Goal: Complete application form: Complete application form

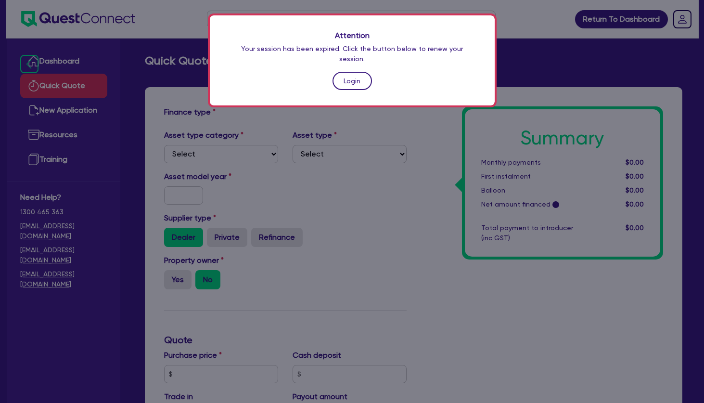
scroll to position [293, 0]
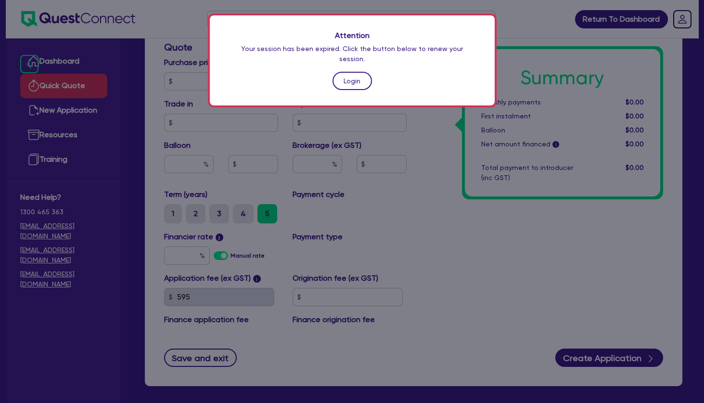
click at [348, 72] on link "Login" at bounding box center [351, 81] width 39 height 18
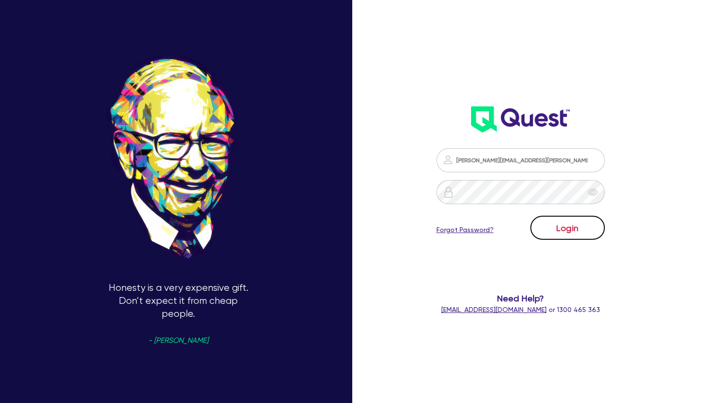
click at [561, 227] on button "Login" at bounding box center [567, 228] width 75 height 24
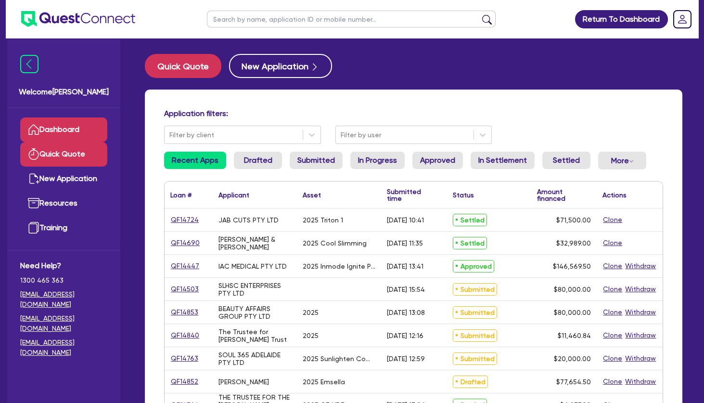
click at [51, 154] on link "Quick Quote" at bounding box center [63, 154] width 87 height 25
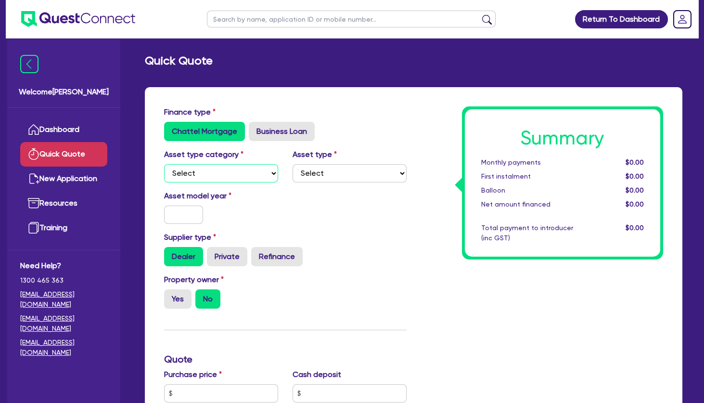
select select "TERTIARY_ASSETS"
click option "Tertiary assets" at bounding box center [0, 0] width 0 height 0
click at [293, 164] on select "Select Beauty equipment IT equipment IT software Watercraft Other" at bounding box center [350, 173] width 114 height 18
select select "BEAUTY_EQUIPMENT"
click option "Beauty equipment" at bounding box center [0, 0] width 0 height 0
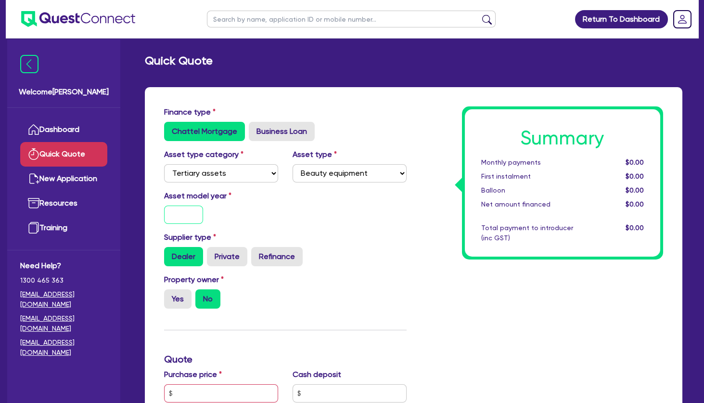
click at [176, 222] on input "text" at bounding box center [183, 214] width 39 height 18
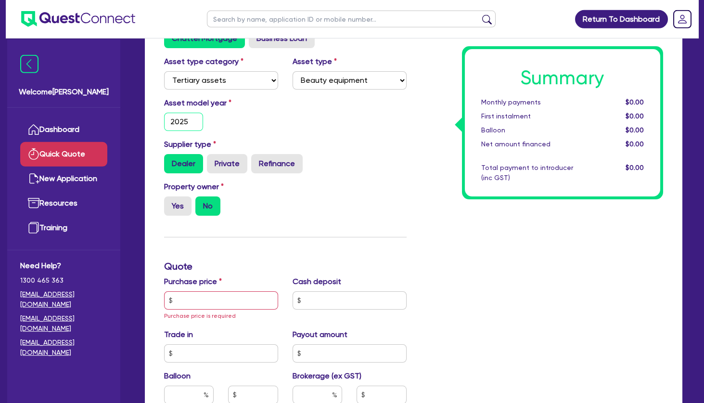
scroll to position [156, 0]
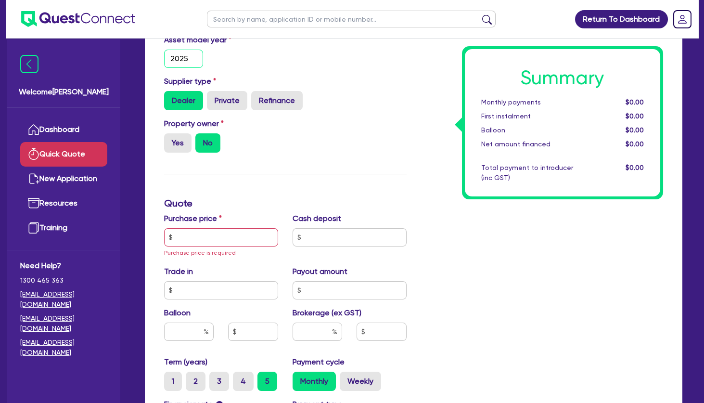
type input "2025"
click at [217, 235] on input "text" at bounding box center [221, 237] width 114 height 18
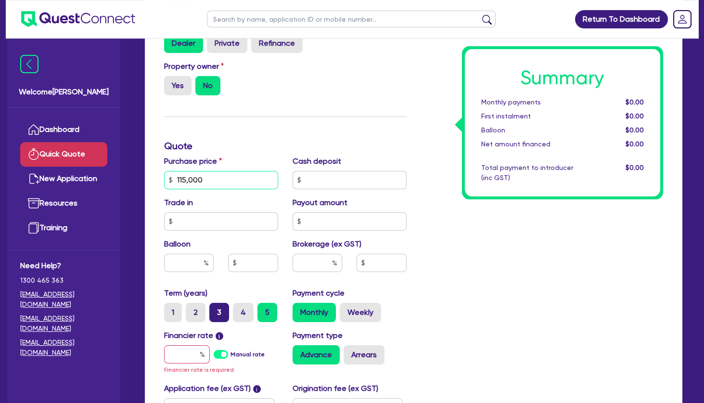
scroll to position [260, 0]
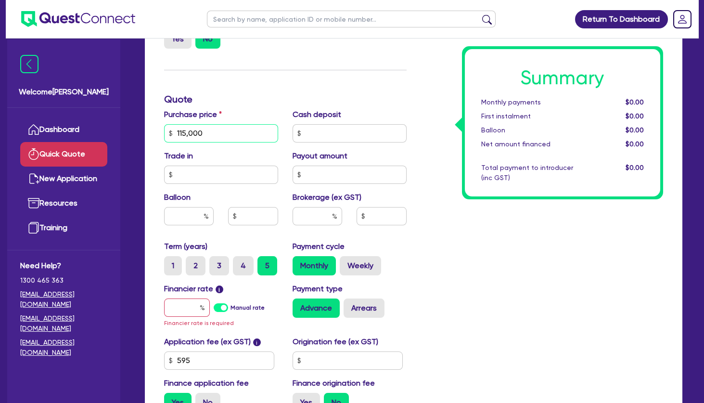
type input "115,000"
click at [195, 313] on input "text" at bounding box center [187, 307] width 46 height 18
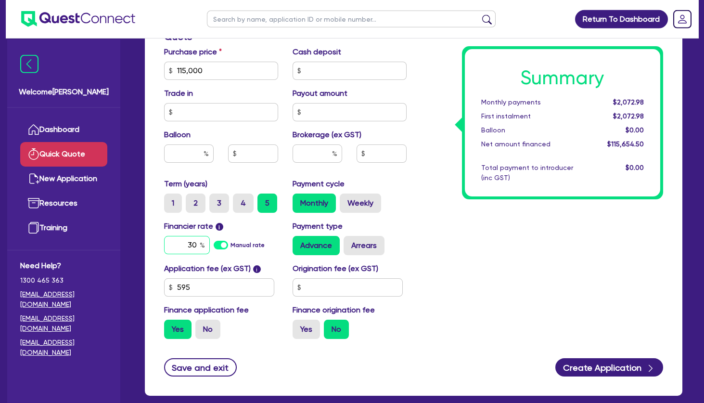
scroll to position [364, 0]
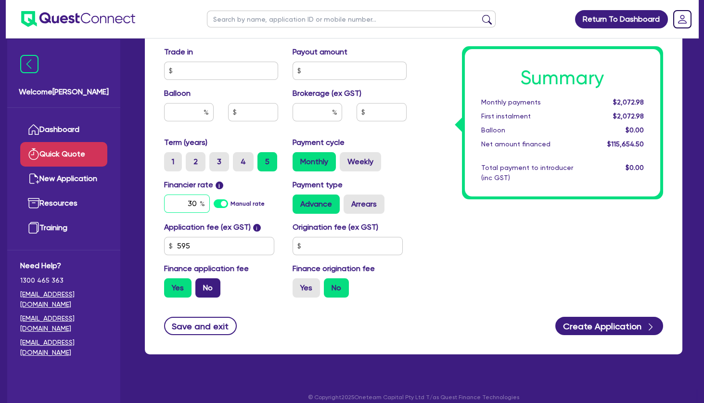
type input "30"
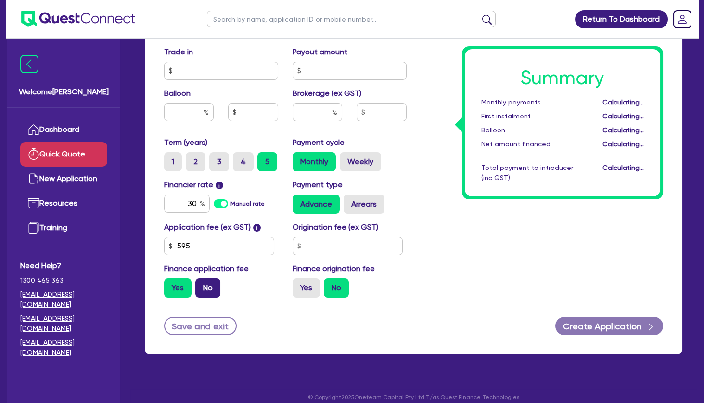
click at [209, 286] on label "No" at bounding box center [207, 287] width 25 height 19
click at [202, 284] on input "No" at bounding box center [198, 281] width 6 height 6
radio input "true"
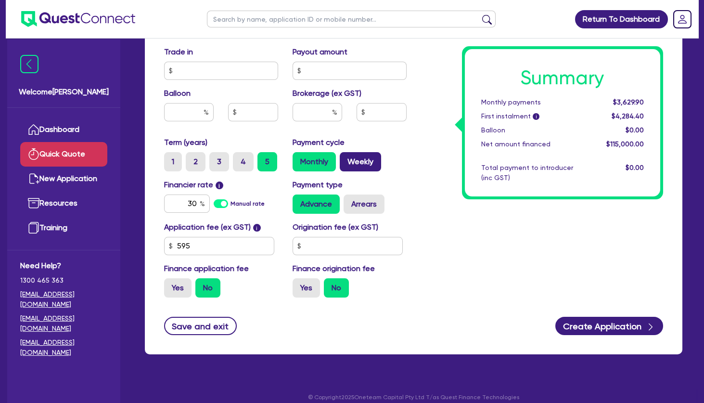
click at [355, 157] on label "Weekly" at bounding box center [360, 161] width 41 height 19
click at [346, 157] on input "Weekly" at bounding box center [343, 155] width 6 height 6
radio input "true"
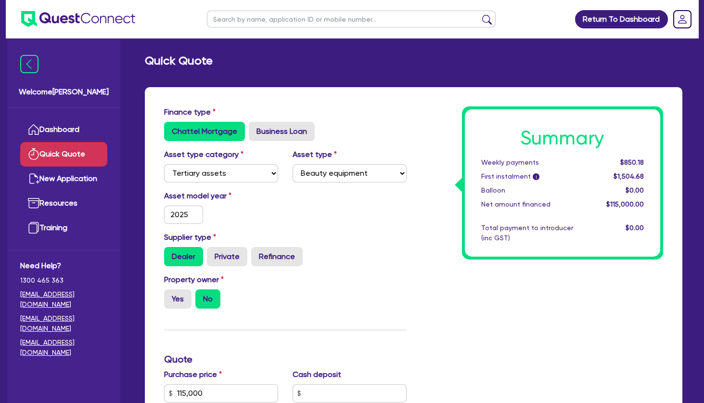
click at [296, 20] on input "text" at bounding box center [351, 19] width 289 height 17
type input "angus"
click button "submit" at bounding box center [486, 20] width 15 height 13
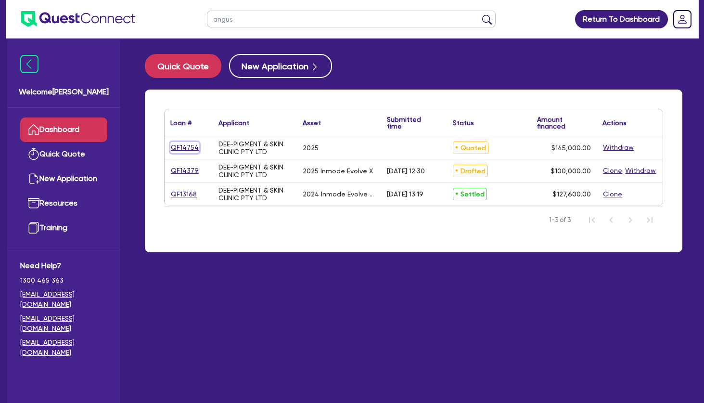
click at [186, 147] on link "QF14754" at bounding box center [184, 147] width 29 height 11
select select "TERTIARY_ASSETS"
select select "BEAUTY_EQUIPMENT"
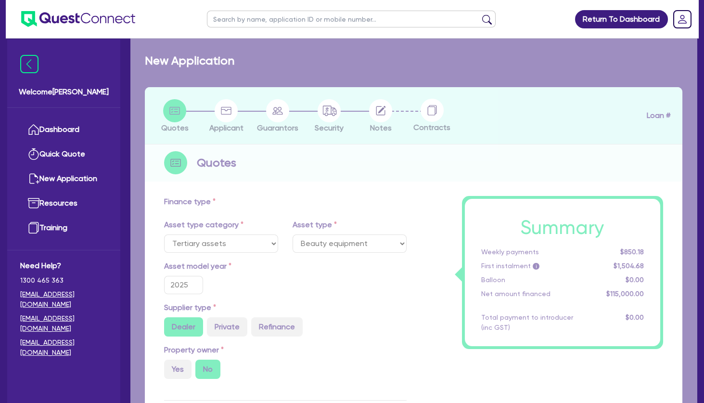
radio input "true"
type input "145,000"
type input "4"
type input "5,800"
type input "10.45"
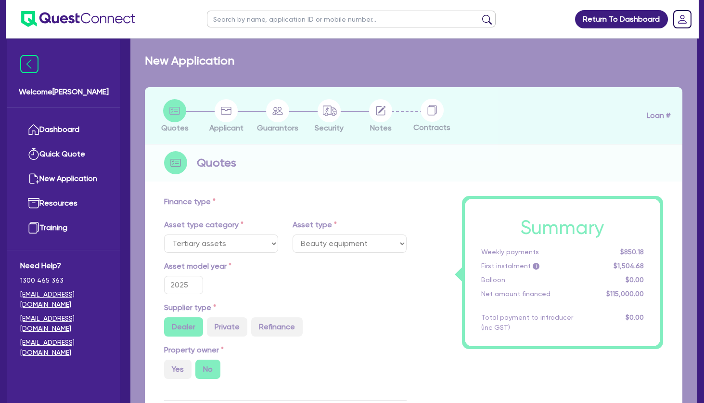
type input "649"
type input "900"
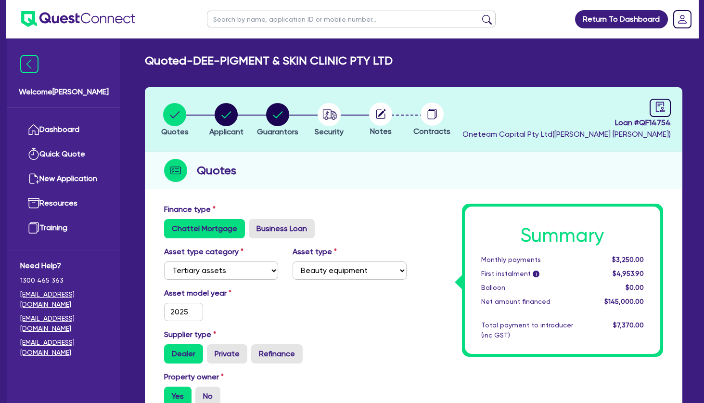
click at [407, 186] on div "Quotes" at bounding box center [413, 170] width 537 height 37
click at [275, 22] on input "text" at bounding box center [351, 19] width 289 height 17
type input "angus"
click button "submit" at bounding box center [486, 20] width 15 height 13
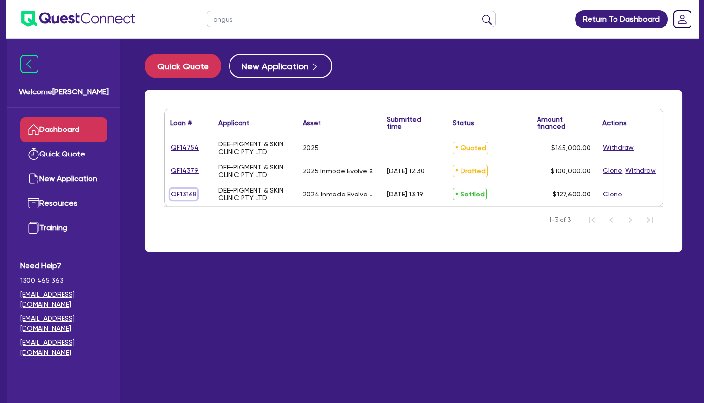
click at [188, 194] on link "QF13168" at bounding box center [183, 194] width 27 height 11
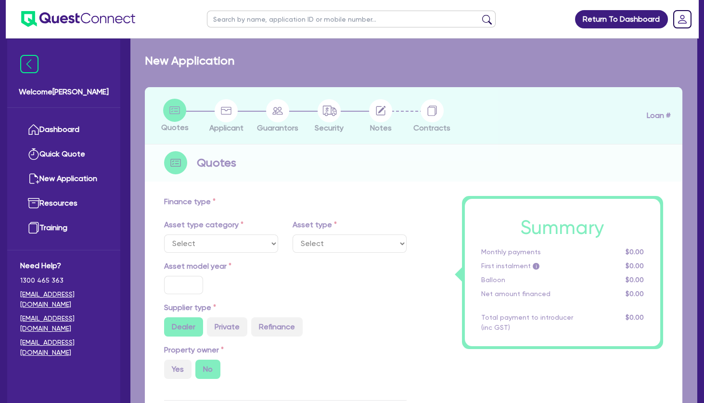
select select "TERTIARY_ASSETS"
type input "2024"
radio input "true"
type input "159,500"
type input "31,900"
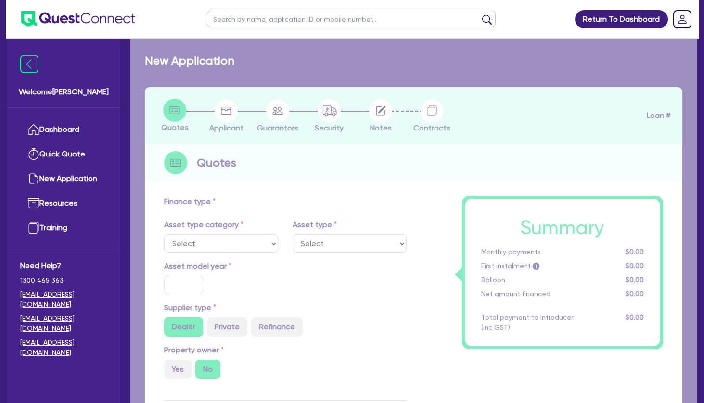
type input "11"
type input "495"
select select "BEAUTY_EQUIPMENT"
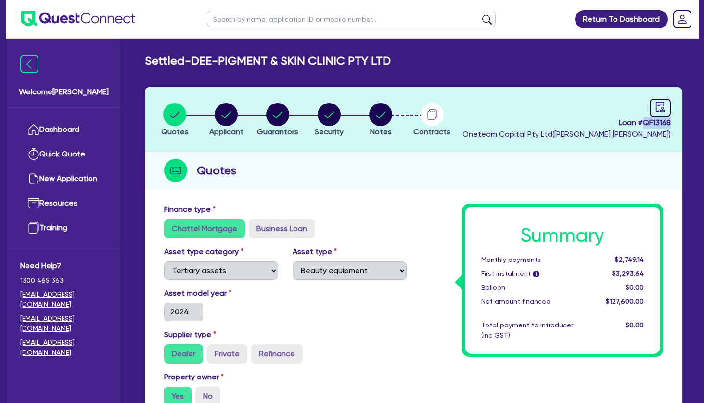
drag, startPoint x: 676, startPoint y: 123, endPoint x: 644, endPoint y: 123, distance: 31.8
click at [644, 123] on header "Quotes Applicant [GEOGRAPHIC_DATA] Security Notes Contracts Loan # QF13168 Onet…" at bounding box center [413, 119] width 537 height 65
copy span "QF13168"
click at [225, 111] on circle "button" at bounding box center [226, 114] width 23 height 23
select select "COMPANY"
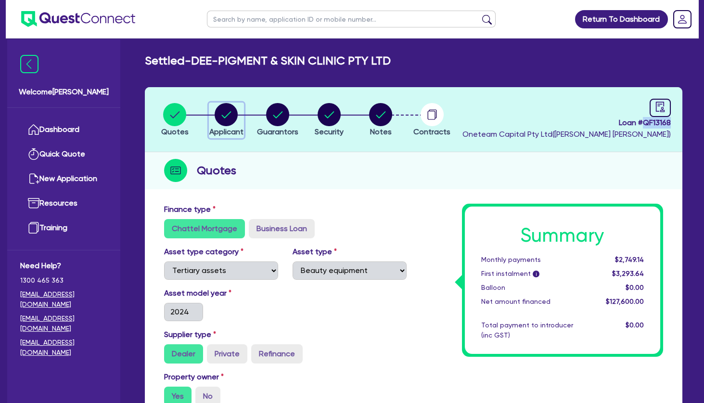
select select "HEALTH_BEAUTY"
select select "HAIR_BEAUTY_SALONS"
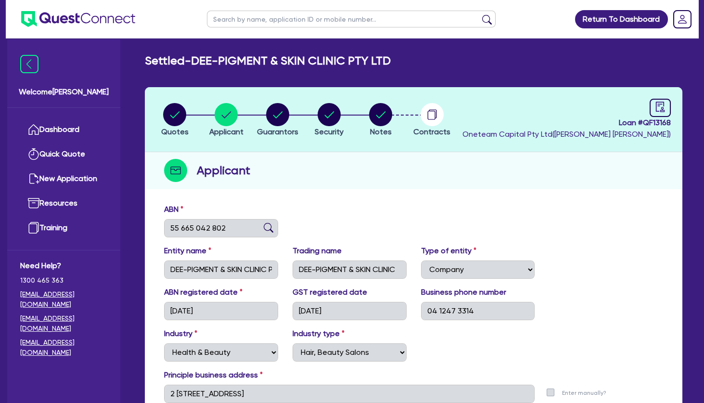
click at [285, 63] on h2 "Settled - DEE-PIGMENT & SKIN CLINIC PTY LTD" at bounding box center [268, 61] width 246 height 14
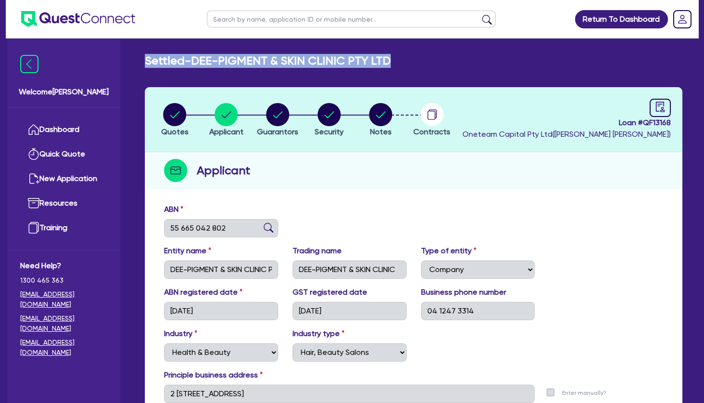
drag, startPoint x: 411, startPoint y: 64, endPoint x: 150, endPoint y: 62, distance: 261.3
click at [148, 58] on div "Settled - DEE-PIGMENT & SKIN CLINIC PTY LTD" at bounding box center [414, 61] width 552 height 14
click at [150, 62] on h2 "Settled - DEE-PIGMENT & SKIN CLINIC PTY LTD" at bounding box center [268, 61] width 246 height 14
drag, startPoint x: 151, startPoint y: 63, endPoint x: 405, endPoint y: 66, distance: 254.1
click at [405, 66] on div "Settled - DEE-PIGMENT & SKIN CLINIC PTY LTD" at bounding box center [414, 61] width 552 height 14
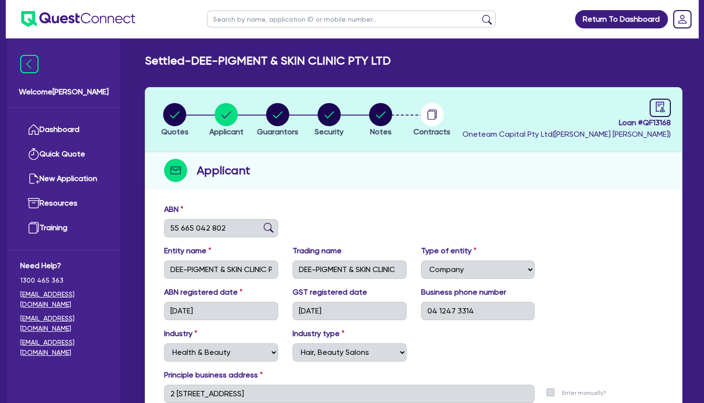
click at [405, 66] on div "Settled - DEE-PIGMENT & SKIN CLINIC PTY LTD" at bounding box center [414, 61] width 552 height 14
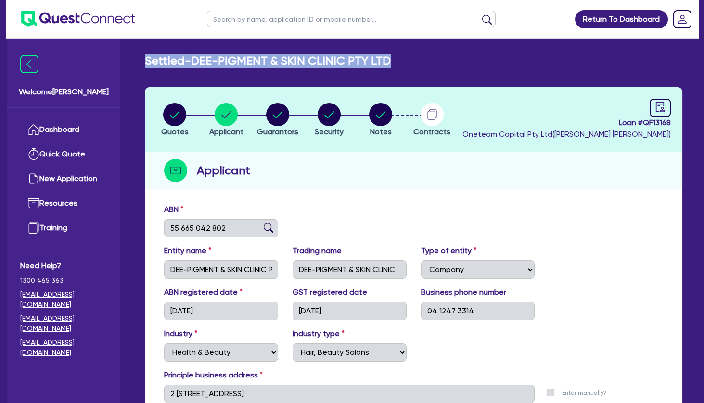
drag, startPoint x: 416, startPoint y: 63, endPoint x: 144, endPoint y: 56, distance: 271.4
click at [144, 56] on div "Settled - DEE-PIGMENT & SKIN CLINIC PTY LTD" at bounding box center [414, 61] width 552 height 14
click at [152, 61] on h2 "Settled - DEE-PIGMENT & SKIN CLINIC PTY LTD" at bounding box center [268, 61] width 246 height 14
drag, startPoint x: 152, startPoint y: 62, endPoint x: 403, endPoint y: 60, distance: 251.2
click at [403, 60] on div "Settled - DEE-PIGMENT & SKIN CLINIC PTY LTD" at bounding box center [414, 61] width 552 height 14
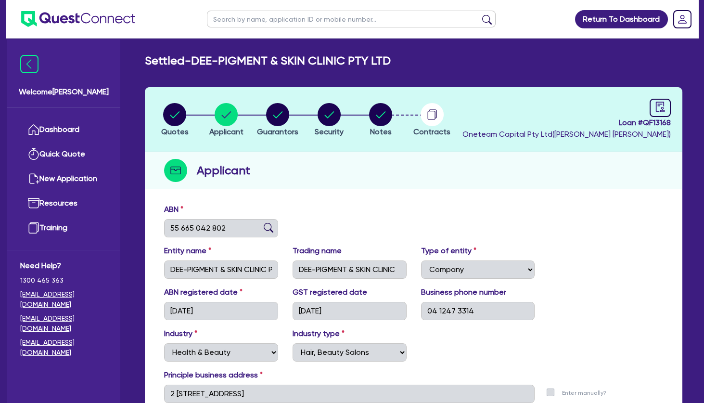
click at [403, 60] on div "Settled - DEE-PIGMENT & SKIN CLINIC PTY LTD" at bounding box center [414, 61] width 552 height 14
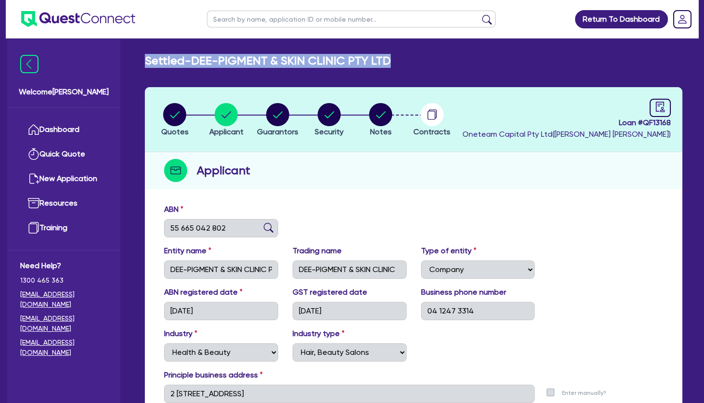
drag, startPoint x: 406, startPoint y: 63, endPoint x: 141, endPoint y: 62, distance: 264.1
click at [141, 62] on div "Settled - DEE-PIGMENT & SKIN CLINIC PTY LTD" at bounding box center [414, 61] width 552 height 14
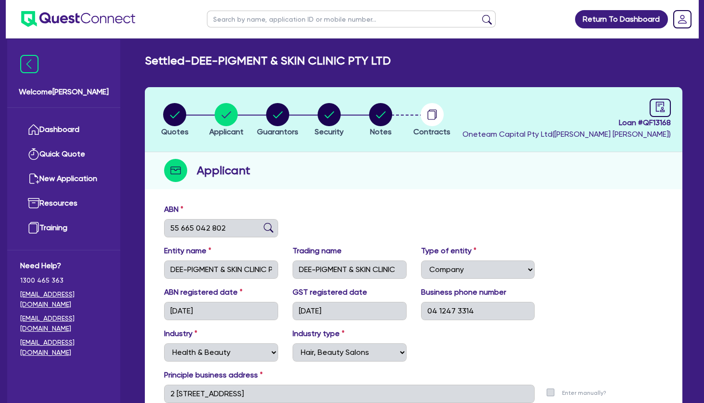
click at [144, 61] on div "Settled - DEE-PIGMENT & SKIN CLINIC PTY LTD" at bounding box center [414, 61] width 552 height 14
click at [284, 114] on circle "button" at bounding box center [277, 114] width 23 height 23
select select "MR"
select select "QLD"
select select "MARRIED"
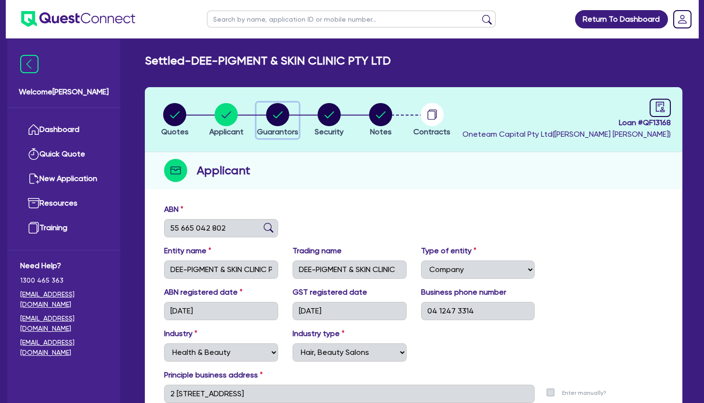
select select "PROPERTY"
select select "CASH"
select select "VEHICLE"
select select "HOUSEHOLD_PERSONAL"
select select "OTHER"
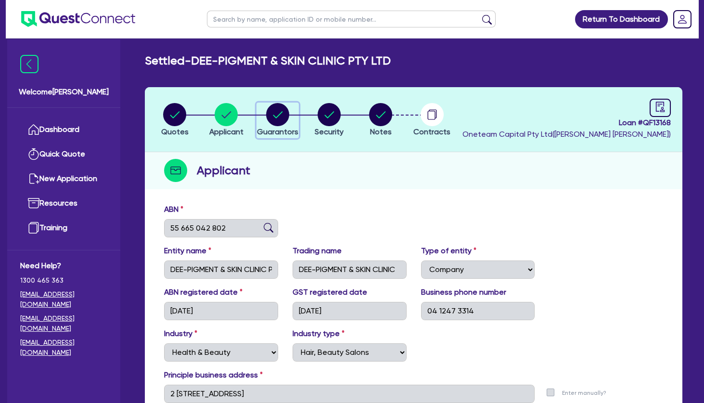
select select "MORTGAGE"
select select "MS"
select select "QLD"
select select "DE_FACTO"
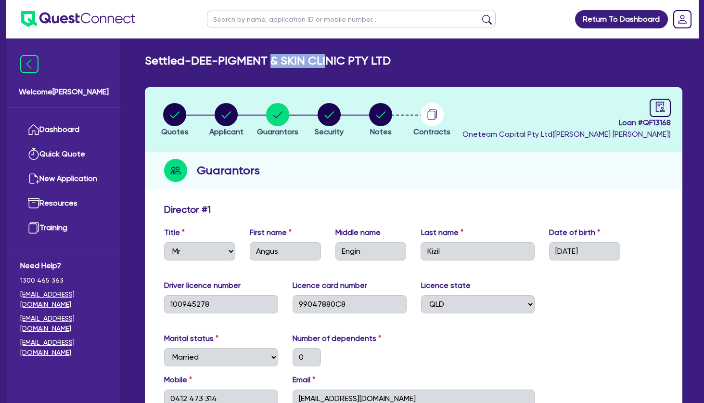
drag, startPoint x: 292, startPoint y: 61, endPoint x: 355, endPoint y: 63, distance: 63.5
click at [338, 61] on h2 "Settled - DEE-PIGMENT & SKIN CLINIC PTY LTD" at bounding box center [268, 61] width 246 height 14
drag, startPoint x: 355, startPoint y: 63, endPoint x: 367, endPoint y: 62, distance: 12.1
click at [358, 63] on h2 "Settled - DEE-PIGMENT & SKIN CLINIC PTY LTD" at bounding box center [268, 61] width 246 height 14
click at [376, 61] on h2 "Settled - DEE-PIGMENT & SKIN CLINIC PTY LTD" at bounding box center [268, 61] width 246 height 14
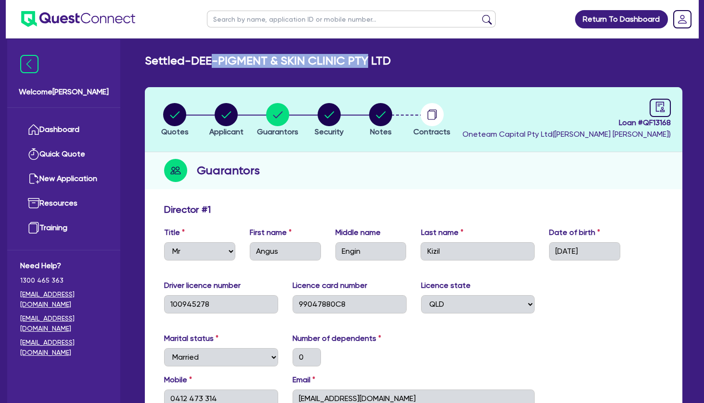
drag, startPoint x: 377, startPoint y: 58, endPoint x: 218, endPoint y: 59, distance: 158.3
click at [218, 59] on h2 "Settled - DEE-PIGMENT & SKIN CLINIC PTY LTD" at bounding box center [268, 61] width 246 height 14
drag, startPoint x: 220, startPoint y: 60, endPoint x: 383, endPoint y: 58, distance: 162.6
click at [383, 58] on h2 "Settled - DEE-PIGMENT & SKIN CLINIC PTY LTD" at bounding box center [268, 61] width 246 height 14
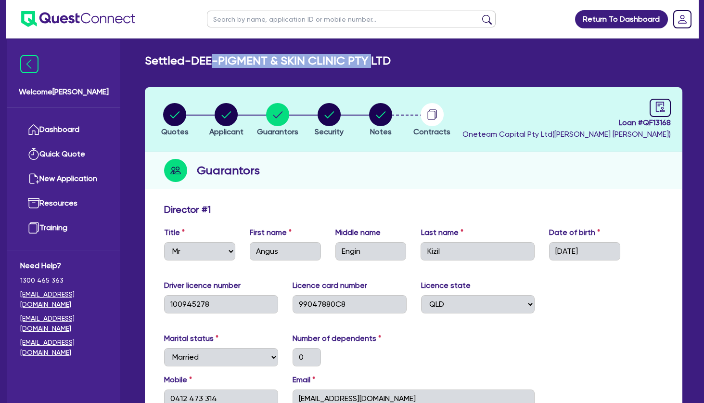
drag, startPoint x: 424, startPoint y: 57, endPoint x: 197, endPoint y: 64, distance: 227.2
click at [197, 64] on div "Settled - DEE-PIGMENT & SKIN CLINIC PTY LTD" at bounding box center [414, 61] width 552 height 14
copy h2 "DEE-PIGMENT & SKIN CLINIC PTY LTD"
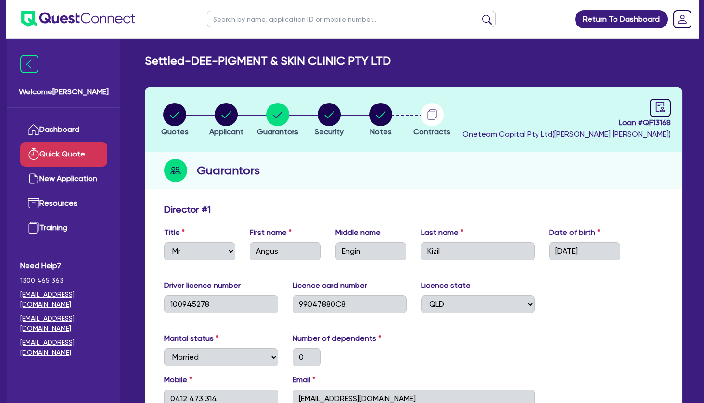
click at [53, 155] on link "Quick Quote" at bounding box center [63, 154] width 87 height 25
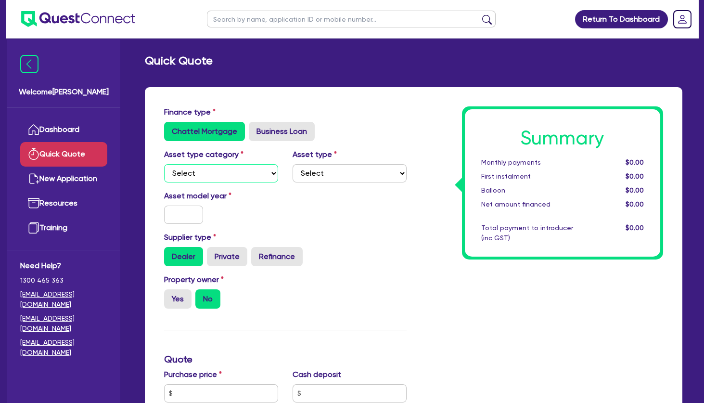
click at [164, 164] on select "Select Cars and light trucks Primary assets Secondary assets Tertiary assets" at bounding box center [221, 173] width 114 height 18
select select "TERTIARY_ASSETS"
click option "Tertiary assets" at bounding box center [0, 0] width 0 height 0
click at [293, 164] on select "Select Beauty equipment IT equipment IT software Watercraft Other" at bounding box center [350, 173] width 114 height 18
select select "BEAUTY_EQUIPMENT"
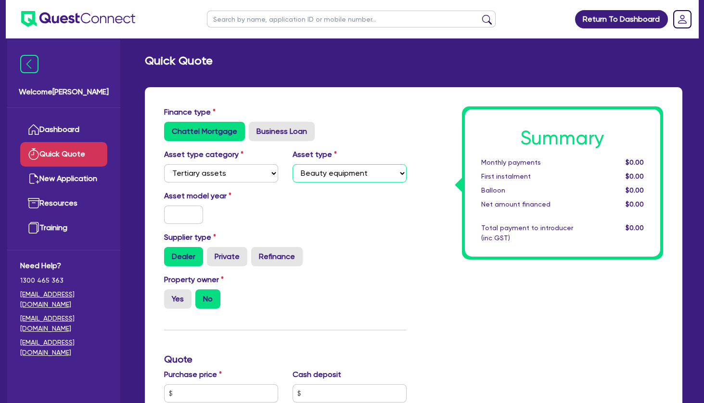
click option "Beauty equipment" at bounding box center [0, 0] width 0 height 0
click at [189, 213] on input "text" at bounding box center [183, 214] width 39 height 18
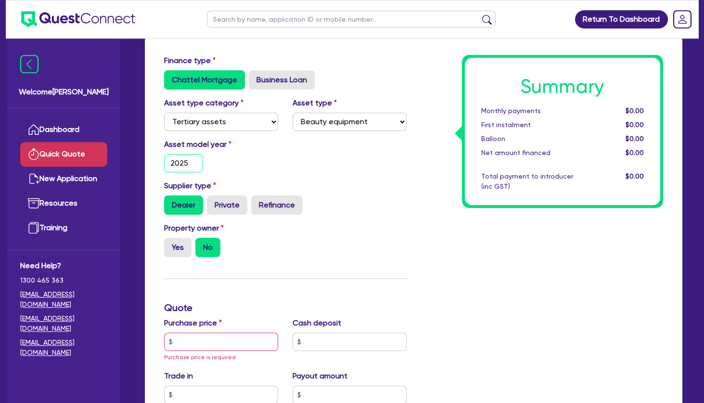
scroll to position [104, 0]
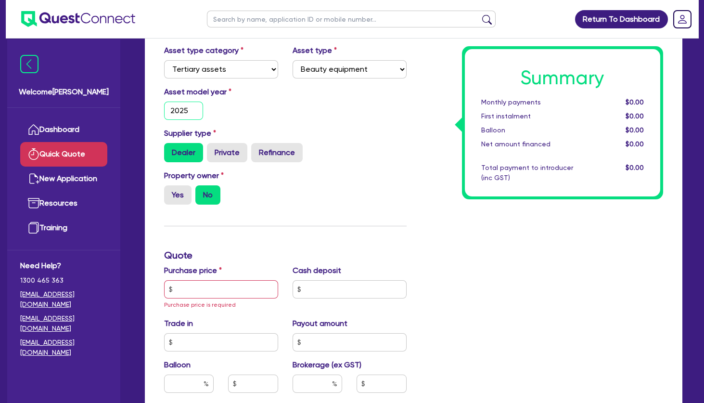
type input "2025"
click at [200, 289] on input "text" at bounding box center [221, 289] width 114 height 18
click at [212, 291] on input "text" at bounding box center [221, 289] width 114 height 18
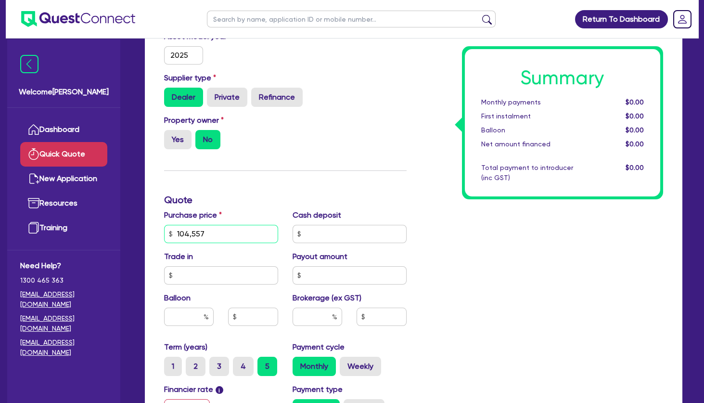
scroll to position [208, 0]
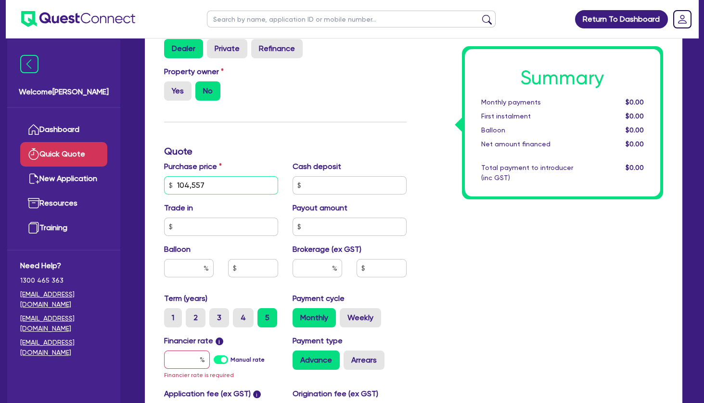
type input "104,557"
click at [192, 362] on input "text" at bounding box center [187, 359] width 46 height 18
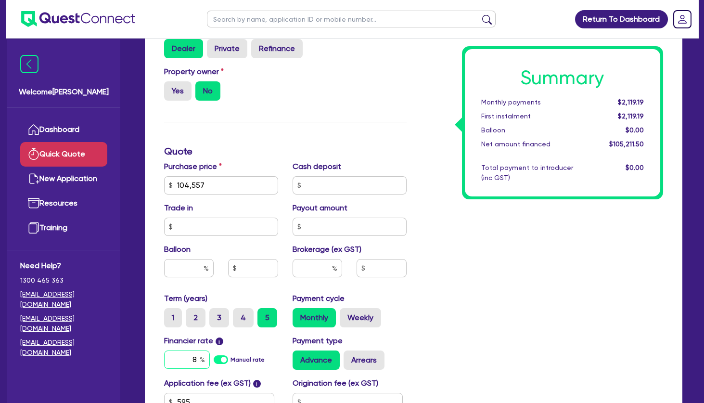
type input "8"
click at [508, 290] on div "Summary Monthly payments $2,119.19 First instalment $2,119.19 Balloon $0.00 Net…" at bounding box center [542, 179] width 257 height 562
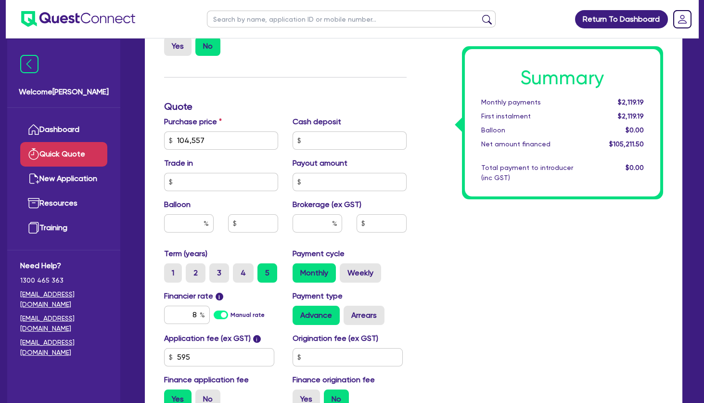
scroll to position [312, 0]
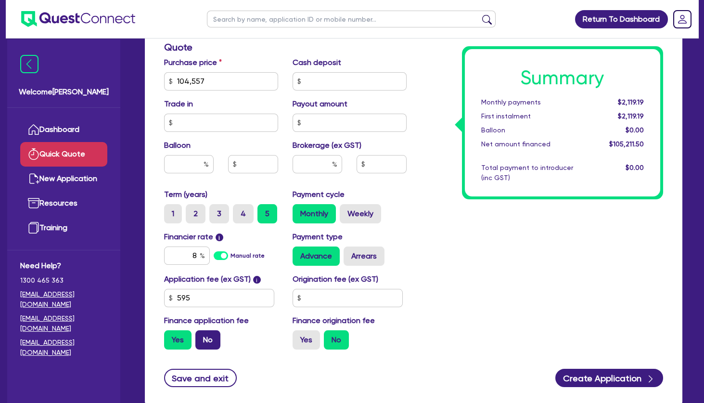
click at [215, 336] on label "No" at bounding box center [207, 339] width 25 height 19
click at [202, 336] on input "No" at bounding box center [198, 333] width 6 height 6
radio input "true"
click at [310, 167] on input "text" at bounding box center [318, 164] width 50 height 18
type input "4"
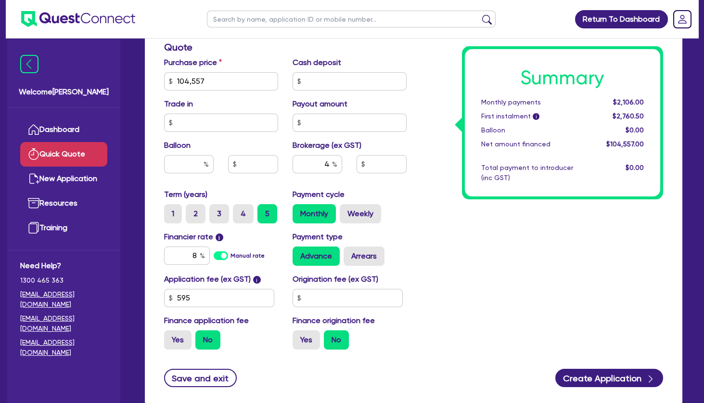
type input "4,182.28"
click at [510, 232] on div "Summary Monthly payments $2,106.00 First instalment i $2,760.50 Balloon $0.00 N…" at bounding box center [542, 76] width 257 height 562
click at [342, 222] on div "Weekly" at bounding box center [360, 213] width 41 height 19
click at [350, 217] on label "Weekly" at bounding box center [360, 213] width 41 height 19
click at [346, 210] on input "Weekly" at bounding box center [343, 207] width 6 height 6
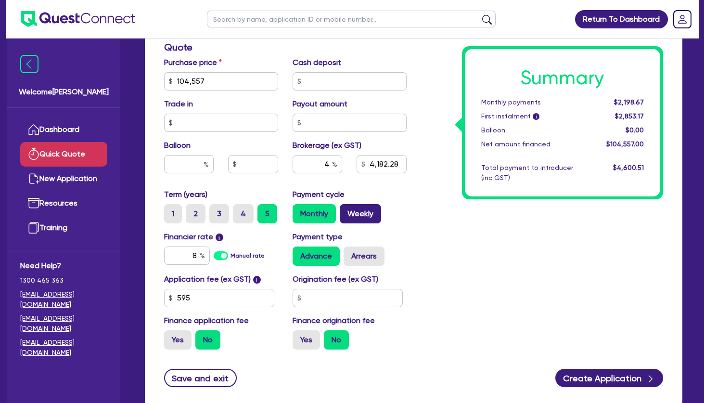
radio input "true"
type input "4,182.28"
click at [245, 212] on label "4" at bounding box center [243, 213] width 21 height 19
click at [239, 210] on input "4" at bounding box center [236, 207] width 6 height 6
radio input "true"
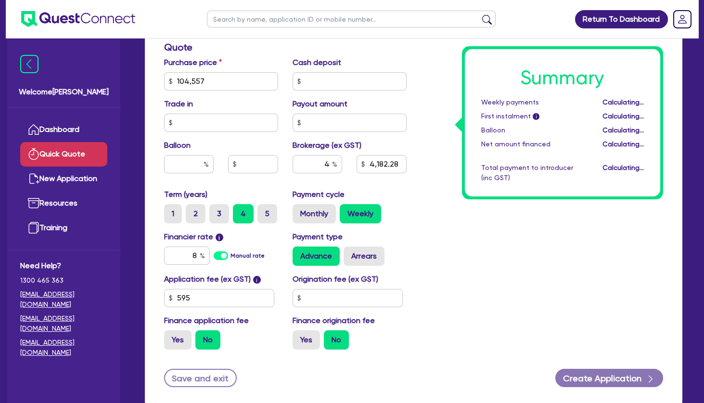
type input "4,182.28"
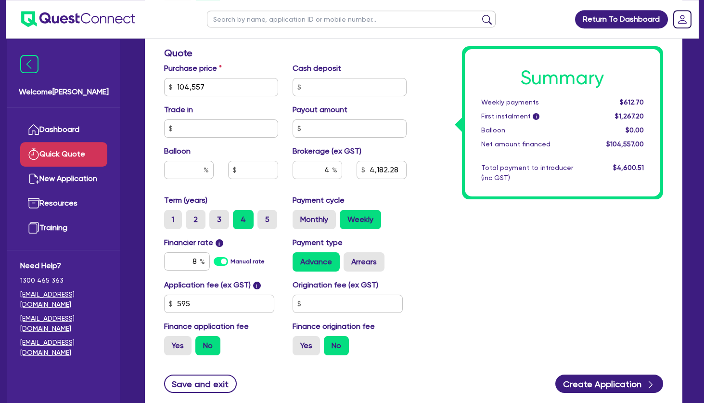
scroll to position [0, 0]
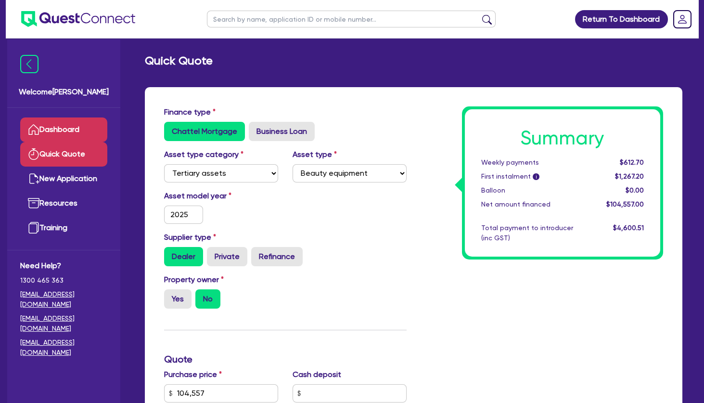
click at [79, 128] on link "Dashboard" at bounding box center [63, 129] width 87 height 25
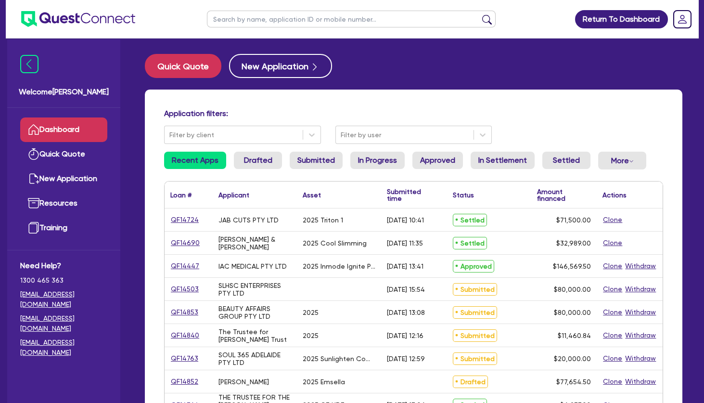
click at [249, 22] on input "text" at bounding box center [351, 19] width 289 height 17
type input "V"
click at [479, 14] on button "submit" at bounding box center [486, 20] width 15 height 13
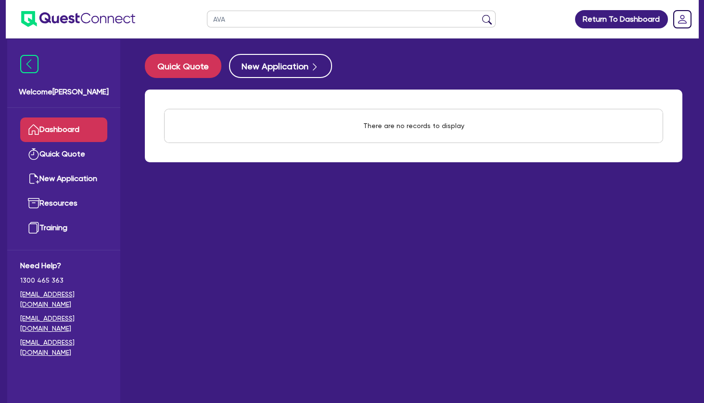
type input "AVA"
click at [479, 14] on button "submit" at bounding box center [486, 20] width 15 height 13
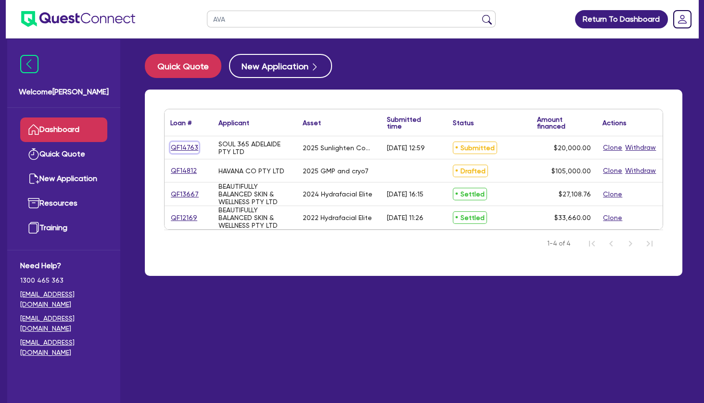
click at [193, 148] on link "QF14763" at bounding box center [184, 147] width 28 height 11
select select "TERTIARY_ASSETS"
select select "BEAUTY_EQUIPMENT"
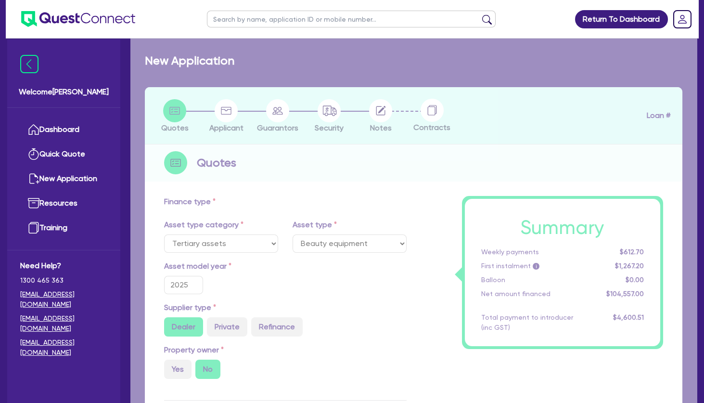
radio input "true"
type input "20,000"
type input "5"
type input "1,000"
type input "10.5"
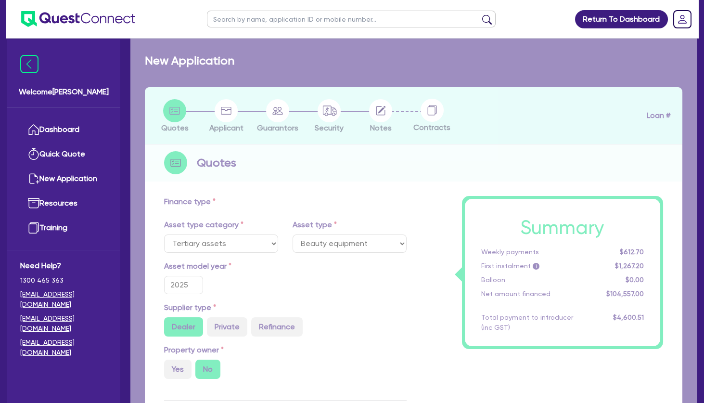
type input "350"
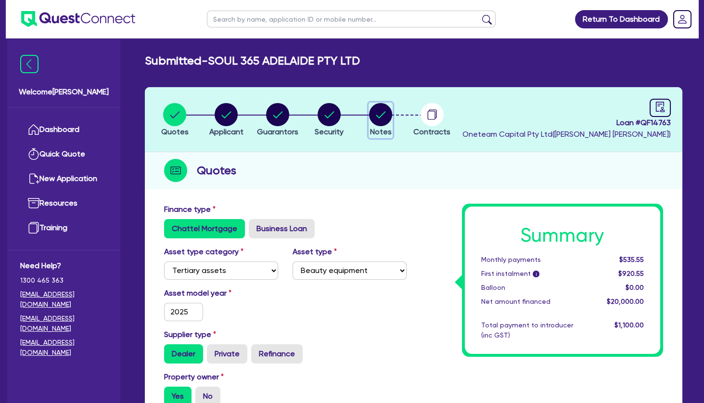
click at [383, 115] on icon "button" at bounding box center [381, 114] width 10 height 7
select select "Other"
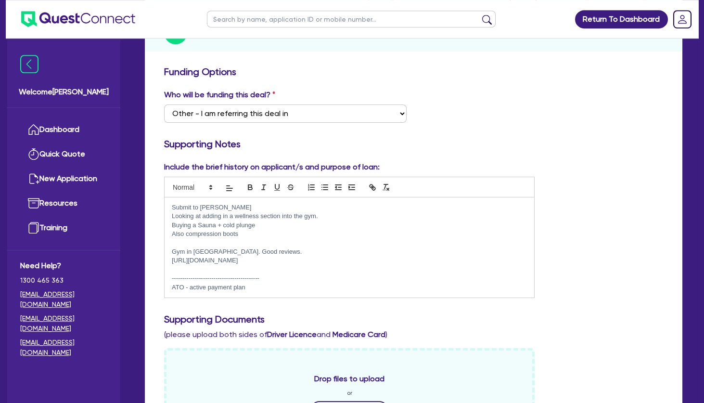
scroll to position [156, 0]
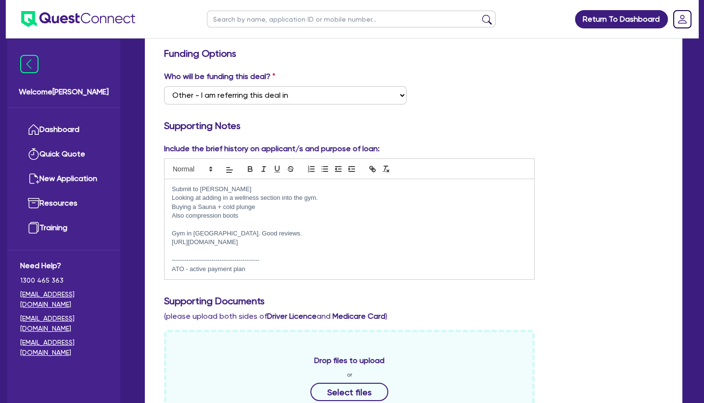
click at [261, 249] on p at bounding box center [349, 251] width 355 height 9
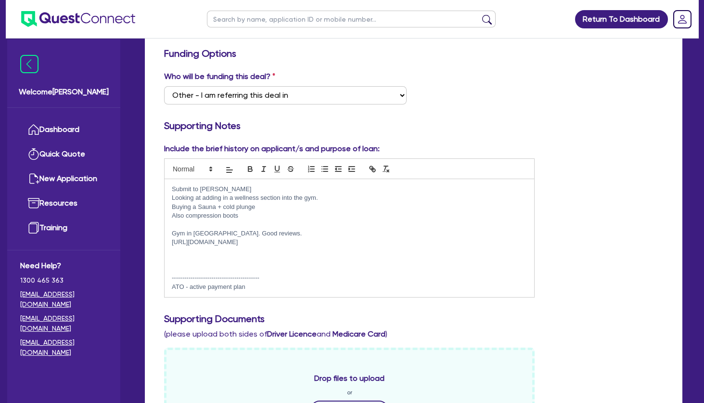
click at [626, 240] on div "Include the brief history on applicant/s and purpose of loan: Submit to [PERSON…" at bounding box center [413, 224] width 513 height 162
click at [244, 263] on p at bounding box center [349, 259] width 355 height 9
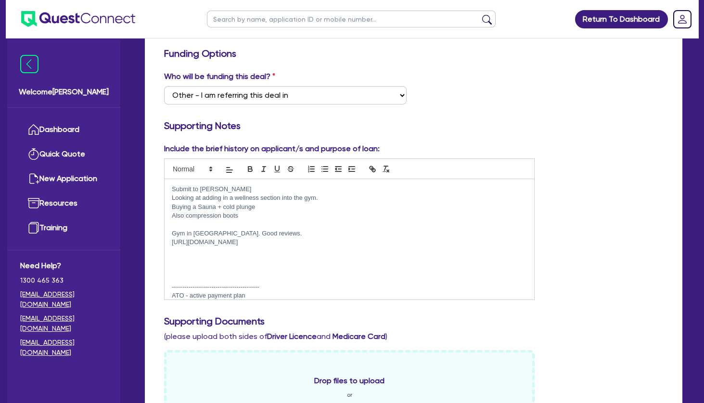
scroll to position [0, 0]
click at [204, 261] on p "$1,752.54 - GST" at bounding box center [349, 259] width 355 height 9
click at [237, 262] on p "$1,752.54 + GST" at bounding box center [349, 259] width 355 height 9
click at [565, 227] on div "Include the brief history on applicant/s and purpose of loan: Submit to [PERSON…" at bounding box center [413, 225] width 513 height 165
click at [209, 266] on p at bounding box center [349, 269] width 355 height 9
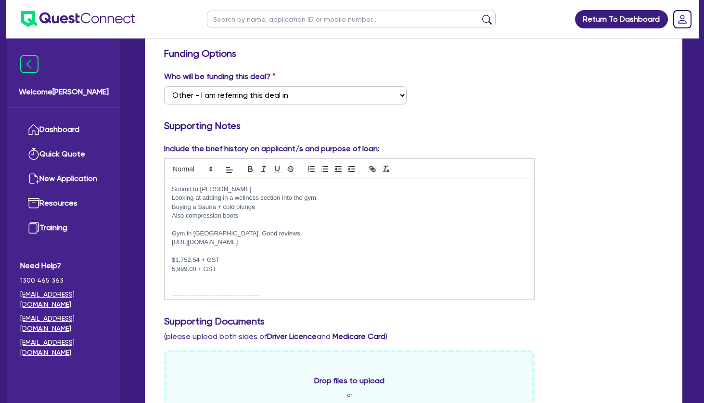
click at [173, 268] on p "5,999.00 + GST" at bounding box center [349, 269] width 355 height 9
click at [237, 259] on p "$1,752.54 + GST" at bounding box center [349, 259] width 355 height 9
click at [303, 267] on p "$5,999.00 + GST" at bounding box center [349, 269] width 355 height 9
drag, startPoint x: 559, startPoint y: 225, endPoint x: 311, endPoint y: 222, distance: 247.8
click at [550, 224] on div "Include the brief history on applicant/s and purpose of loan: Submit to [PERSON…" at bounding box center [413, 225] width 513 height 165
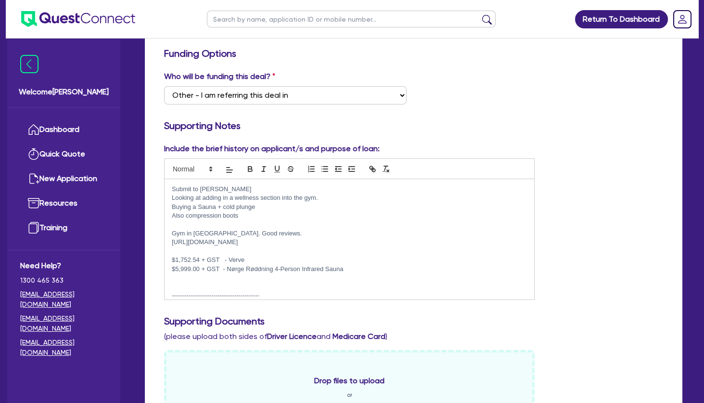
drag, startPoint x: 255, startPoint y: 258, endPoint x: 230, endPoint y: 258, distance: 24.1
click at [230, 258] on p "$1,752.54 + GST - Verve" at bounding box center [349, 259] width 355 height 9
click at [258, 258] on p "$1,752.54 + GST - Verve" at bounding box center [349, 259] width 355 height 9
drag, startPoint x: 247, startPoint y: 259, endPoint x: 231, endPoint y: 259, distance: 15.4
click at [231, 259] on p "$1,752.54 + GST - Verve VERVE Compression Recovery" at bounding box center [349, 259] width 355 height 9
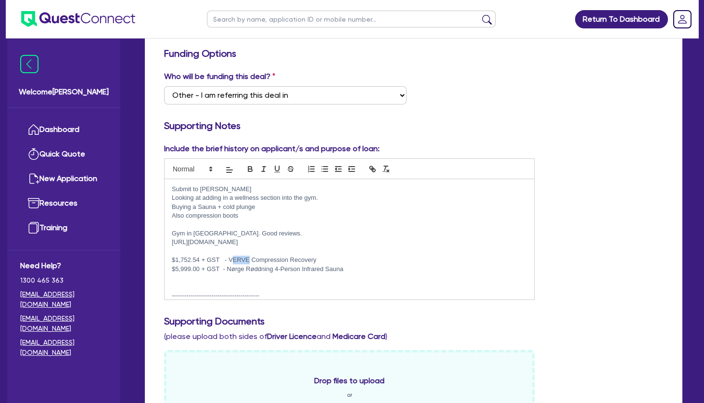
drag, startPoint x: 249, startPoint y: 259, endPoint x: 234, endPoint y: 260, distance: 14.4
click at [234, 260] on p "$1,752.54 + GST - VERVE Compression Recovery" at bounding box center [349, 259] width 355 height 9
click at [262, 298] on p "------------------------------------------" at bounding box center [349, 295] width 355 height 9
click at [262, 286] on p at bounding box center [349, 286] width 355 height 9
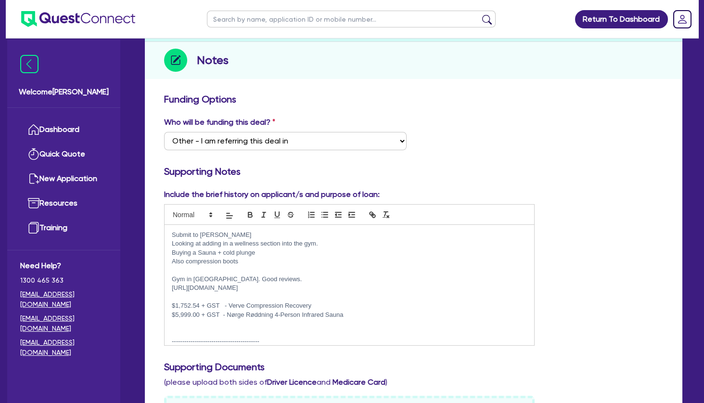
scroll to position [156, 0]
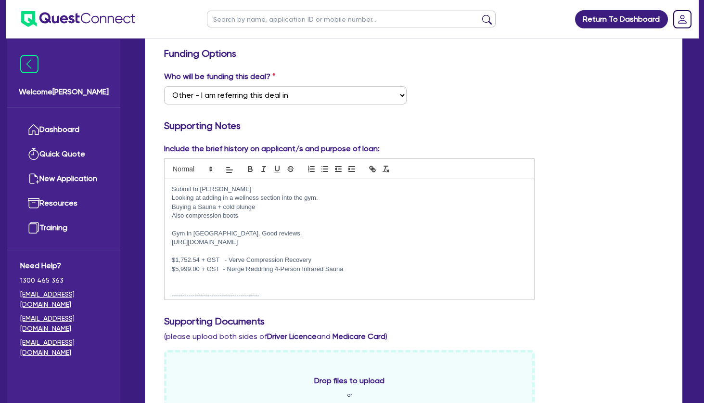
click at [228, 287] on p at bounding box center [349, 286] width 355 height 9
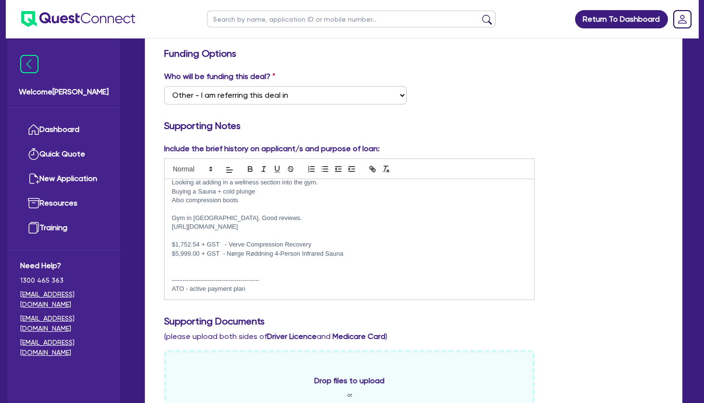
scroll to position [0, 0]
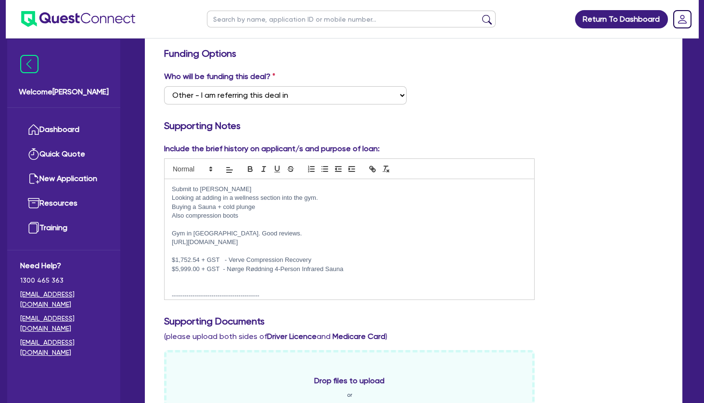
click at [213, 280] on p at bounding box center [349, 277] width 355 height 9
click at [336, 261] on p "$1,752.54 + GST - Verve Compression Recovery" at bounding box center [349, 259] width 355 height 9
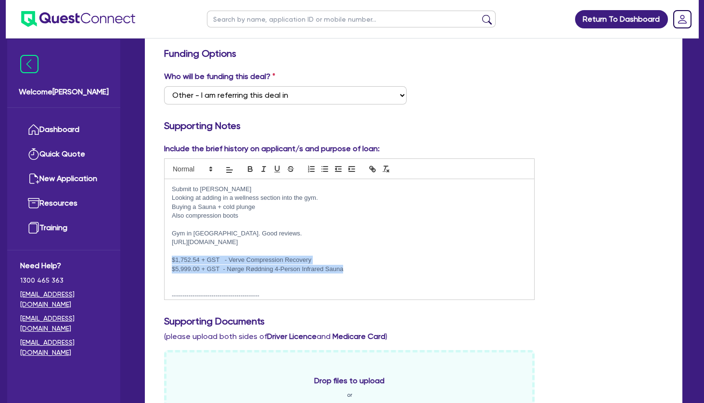
drag, startPoint x: 362, startPoint y: 269, endPoint x: 172, endPoint y: 263, distance: 189.7
click at [172, 263] on div "Submit to [PERSON_NAME] Looking at adding in a wellness section into the gym. B…" at bounding box center [350, 239] width 370 height 120
copy div "$1,752.54 + GST - Verve Compression Recovery $5,999.00 + GST - Nørge Røddning 4…"
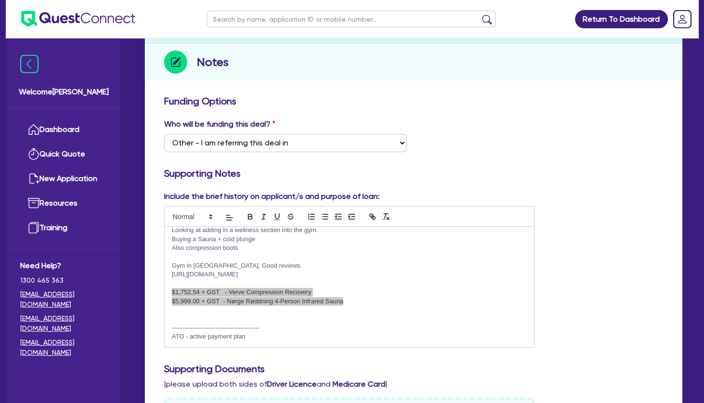
scroll to position [104, 0]
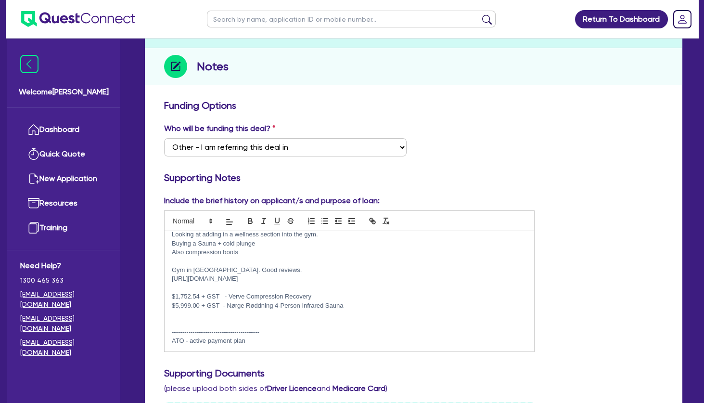
click at [293, 334] on p "------------------------------------------" at bounding box center [349, 332] width 355 height 9
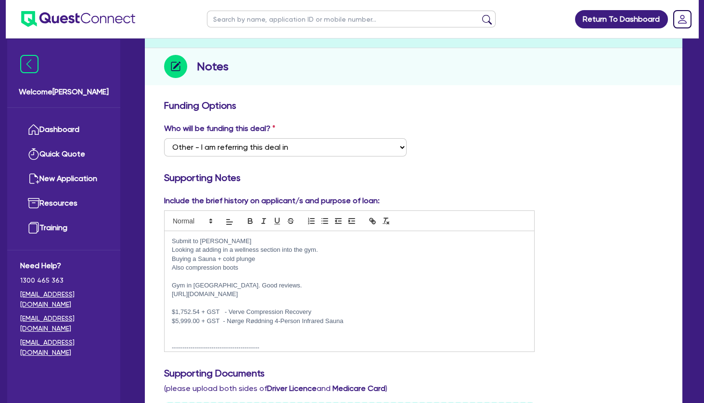
scroll to position [0, 0]
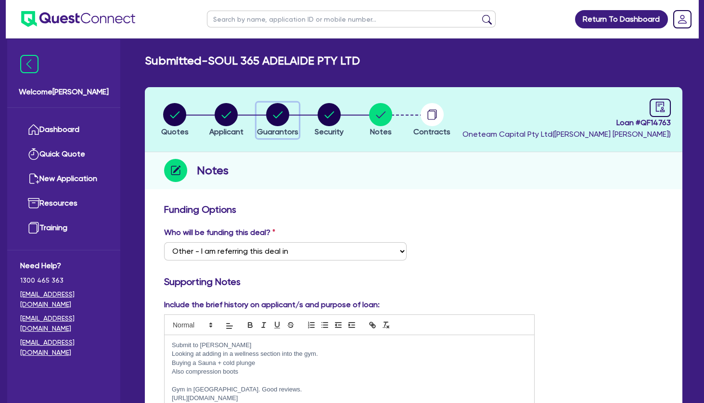
click at [284, 108] on circle "button" at bounding box center [277, 114] width 23 height 23
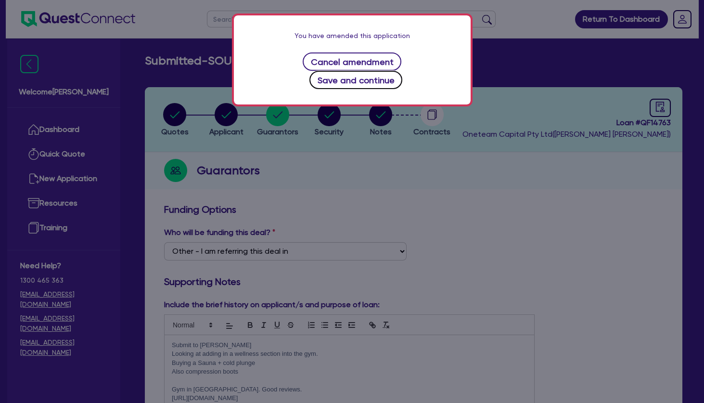
click at [351, 77] on button "Save and continue" at bounding box center [355, 80] width 93 height 18
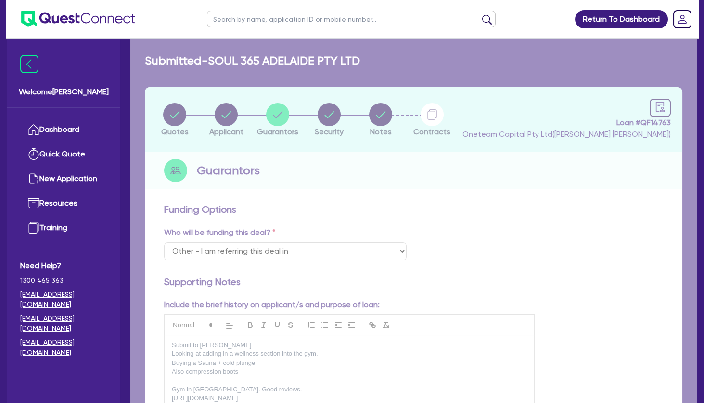
select select "MRS"
select select "SA"
select select "MARRIED"
select select "INVESTMENT_PROPERTY"
select select "CASH"
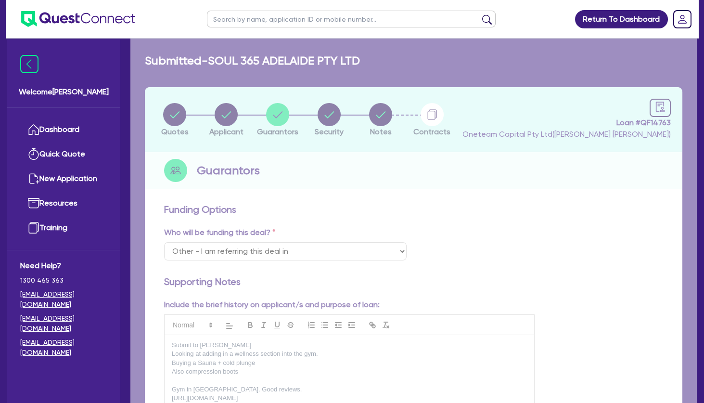
select select "VEHICLE"
select select "EQUIPMENT"
select select "HOUSEHOLD_PERSONAL"
select select "MORTGAGE"
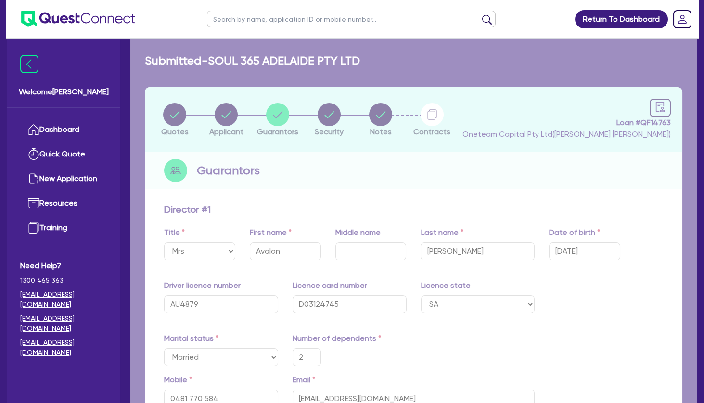
type input "2"
type input "0481 770 584"
type input "650,000"
type input "1,000"
type input "10,000"
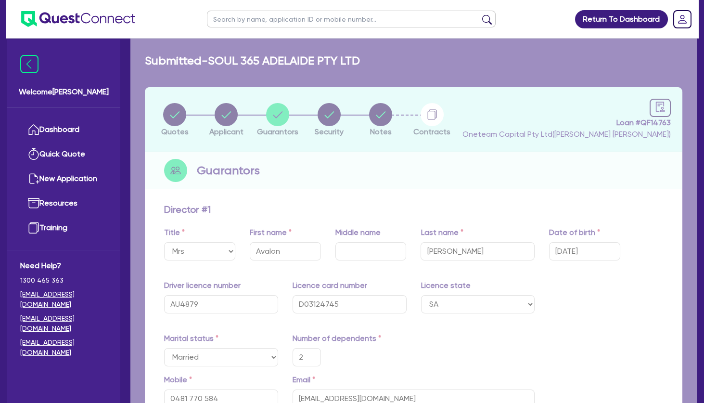
type input "250,000"
type input "25,000"
type input "351,000"
type input "2,000"
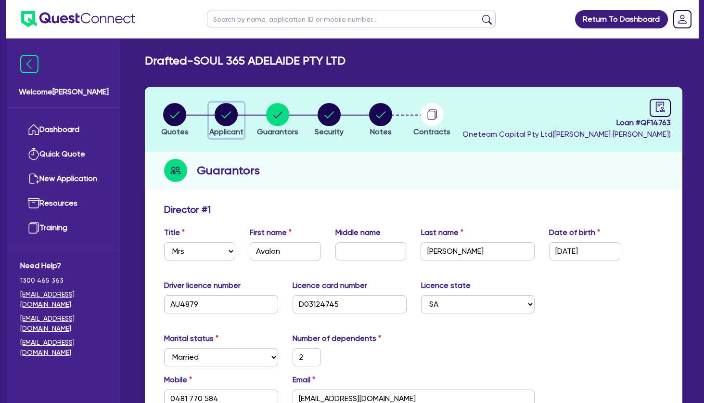
click at [234, 117] on circle "button" at bounding box center [226, 114] width 23 height 23
select select "COMPANY"
select select "HEALTH_BEAUTY"
select select "OTHER_HEALTH_BEAUTY"
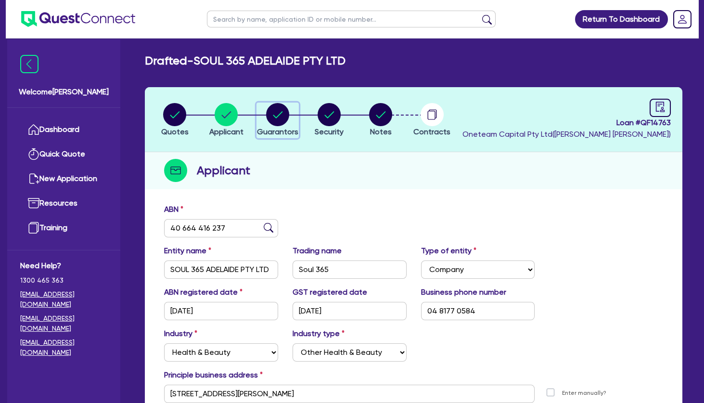
click at [281, 112] on circle "button" at bounding box center [277, 114] width 23 height 23
select select "MRS"
select select "SA"
select select "MARRIED"
select select "INVESTMENT_PROPERTY"
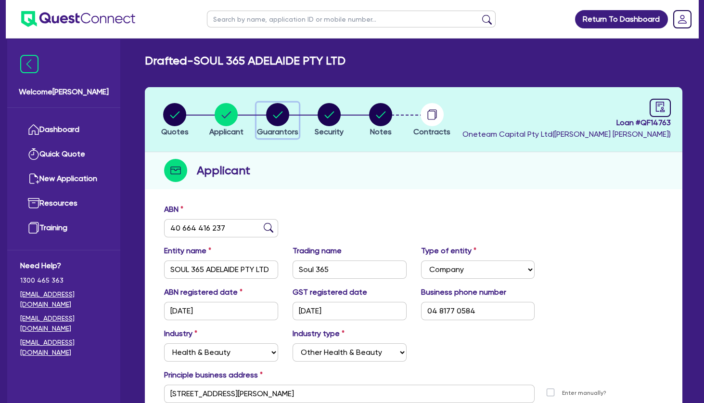
select select "CASH"
select select "VEHICLE"
select select "EQUIPMENT"
select select "HOUSEHOLD_PERSONAL"
select select "MORTGAGE"
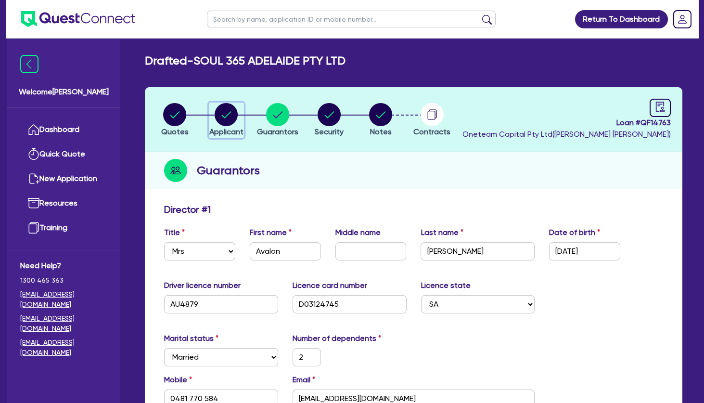
click at [227, 118] on circle "button" at bounding box center [226, 114] width 23 height 23
select select "COMPANY"
select select "HEALTH_BEAUTY"
select select "OTHER_HEALTH_BEAUTY"
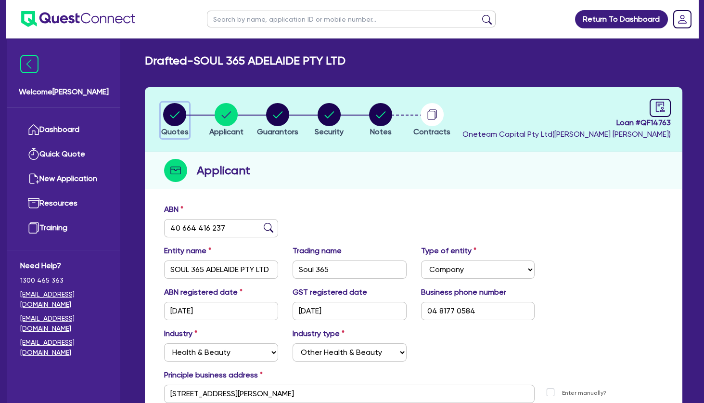
click at [182, 115] on circle "button" at bounding box center [174, 114] width 23 height 23
select select "TERTIARY_ASSETS"
select select "BEAUTY_EQUIPMENT"
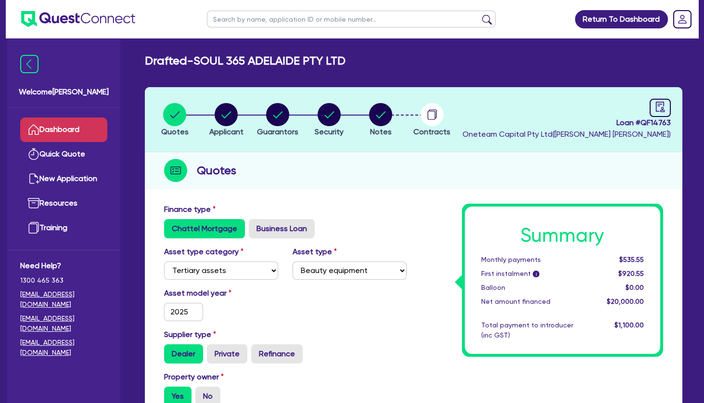
click at [79, 125] on link "Dashboard" at bounding box center [63, 129] width 87 height 25
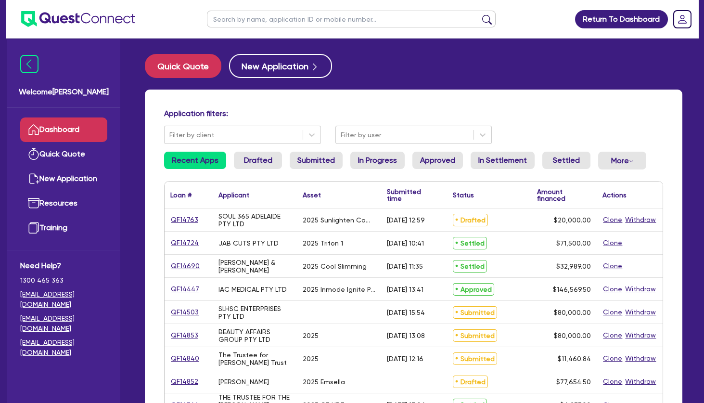
scroll to position [156, 0]
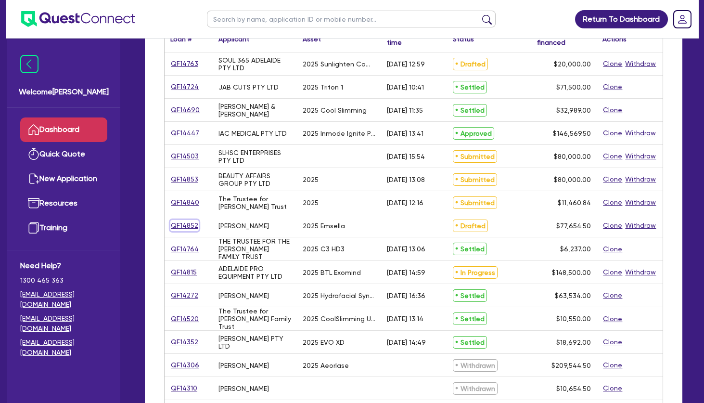
click at [189, 225] on link "QF14852" at bounding box center [184, 225] width 28 height 11
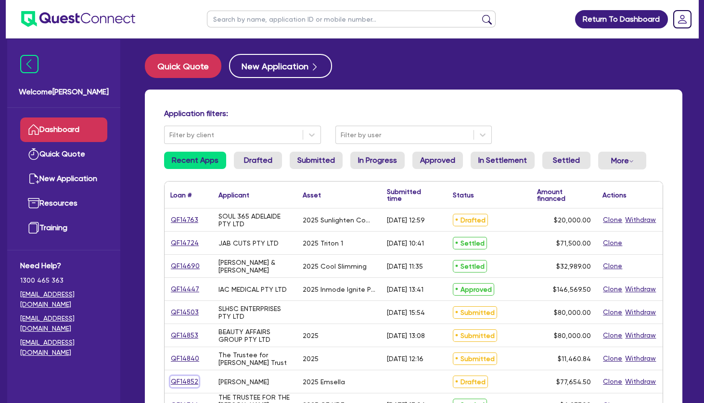
select select "TERTIARY_ASSETS"
select select "BEAUTY_EQUIPMENT"
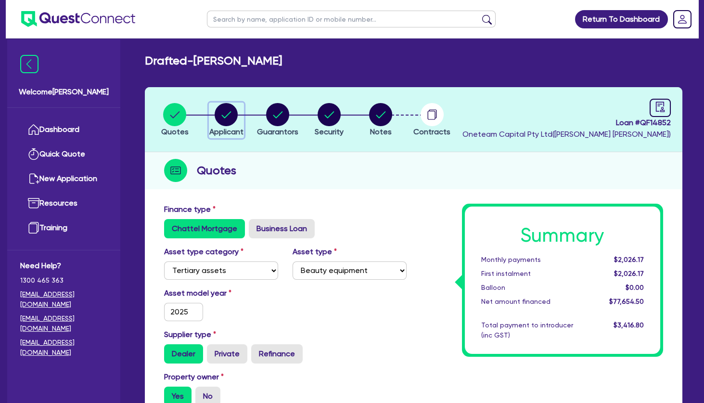
click at [225, 111] on circle "button" at bounding box center [226, 114] width 23 height 23
select select "SOLE_TRADER"
select select "HEALTH_BEAUTY"
select select "HAIR_BEAUTY_SALONS"
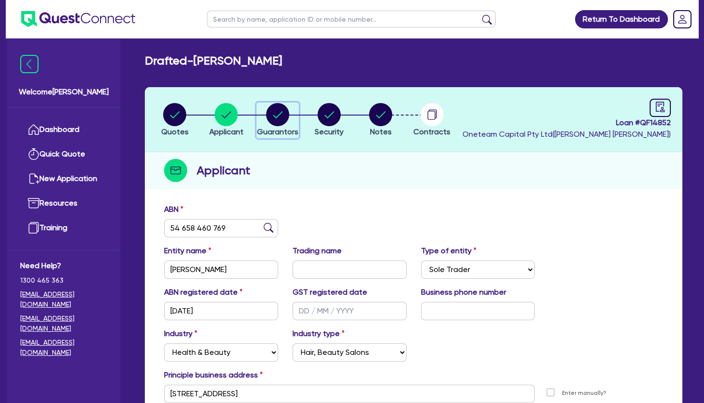
click at [271, 112] on circle "button" at bounding box center [277, 114] width 23 height 23
select select "MRS"
select select "[GEOGRAPHIC_DATA]"
select select "MARRIED"
select select "PROPERTY"
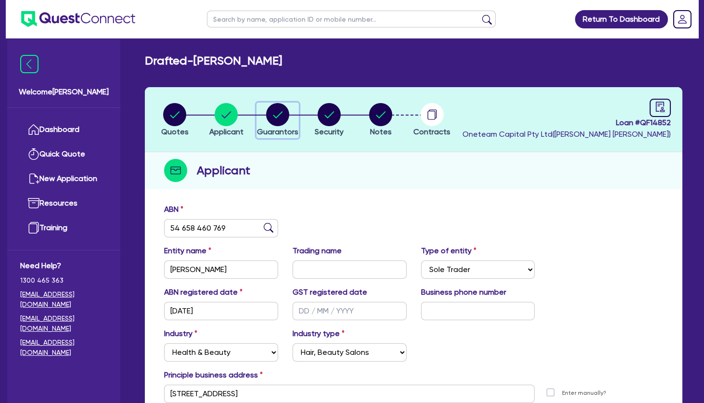
select select "CASH"
select select "VEHICLE"
select select "OTHER"
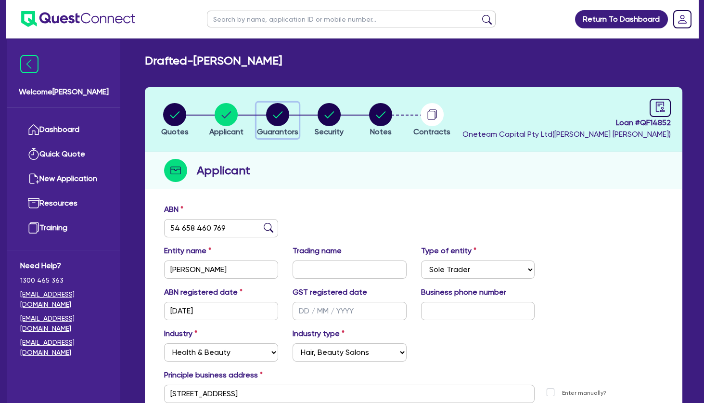
select select "MR"
select select "[GEOGRAPHIC_DATA]"
select select "MARRIED"
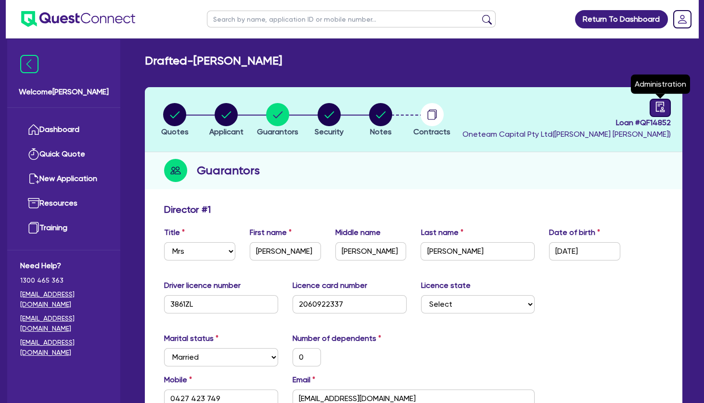
click at [663, 108] on icon "audit" at bounding box center [660, 107] width 9 height 10
select select "DRAFTED_NEW"
select select "Other"
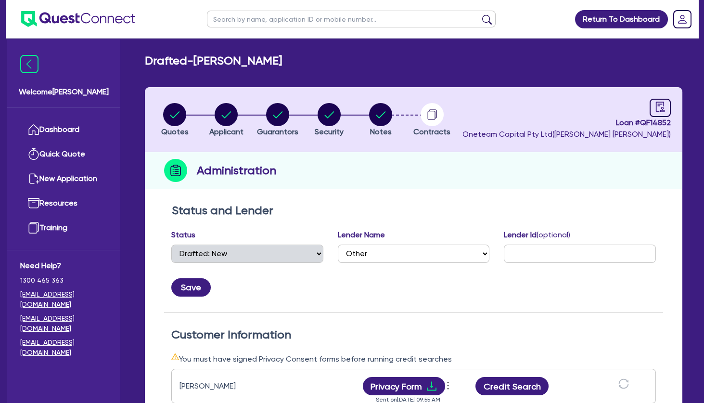
scroll to position [208, 0]
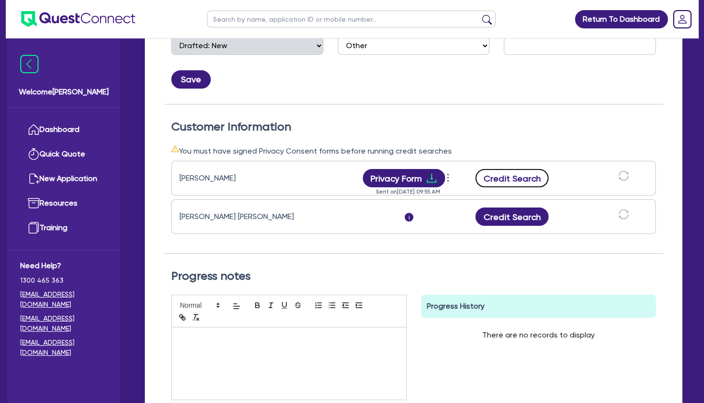
click at [515, 175] on button "Credit Search" at bounding box center [511, 178] width 73 height 18
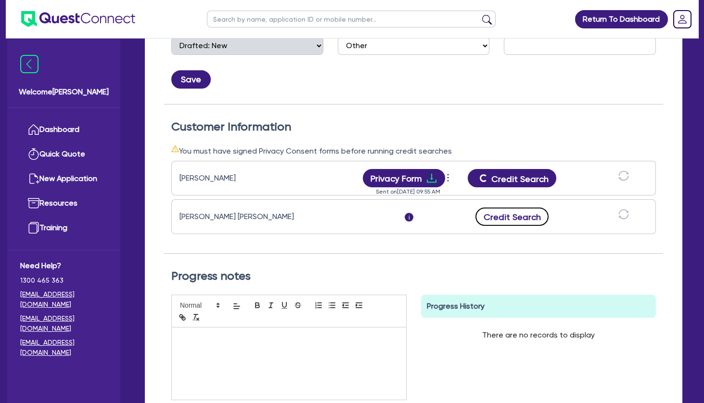
click at [513, 213] on button "Credit Search" at bounding box center [511, 216] width 73 height 18
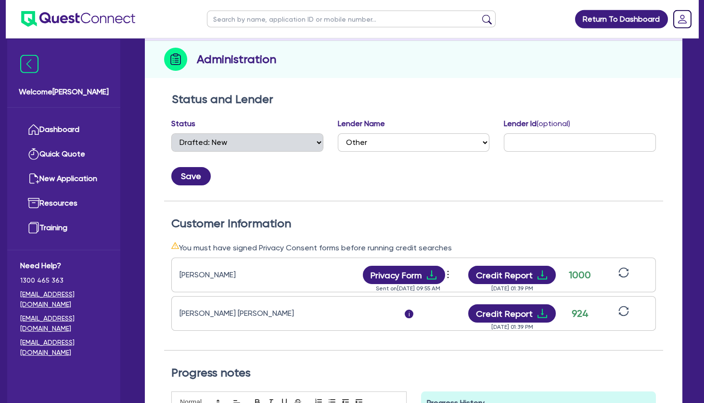
scroll to position [0, 0]
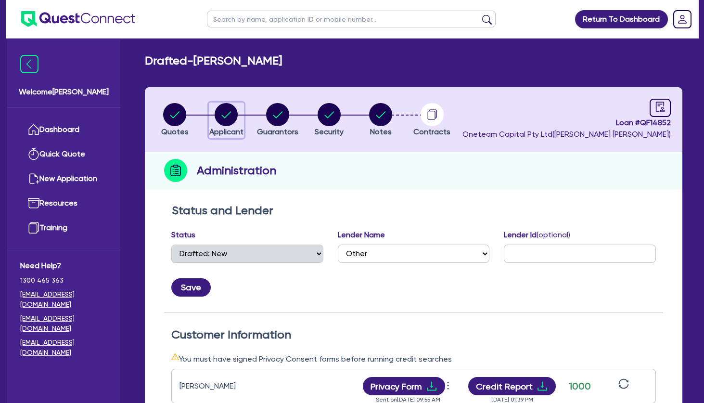
click at [233, 115] on circle "button" at bounding box center [226, 114] width 23 height 23
select select "SOLE_TRADER"
select select "HEALTH_BEAUTY"
select select "HAIR_BEAUTY_SALONS"
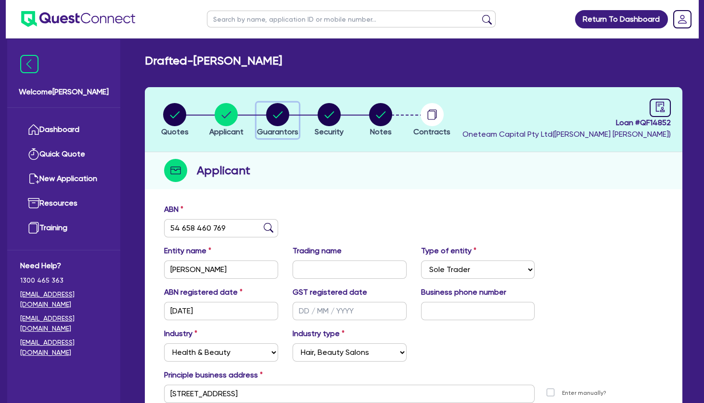
click at [271, 117] on circle "button" at bounding box center [277, 114] width 23 height 23
select select "MRS"
select select "[GEOGRAPHIC_DATA]"
select select "MARRIED"
select select "PROPERTY"
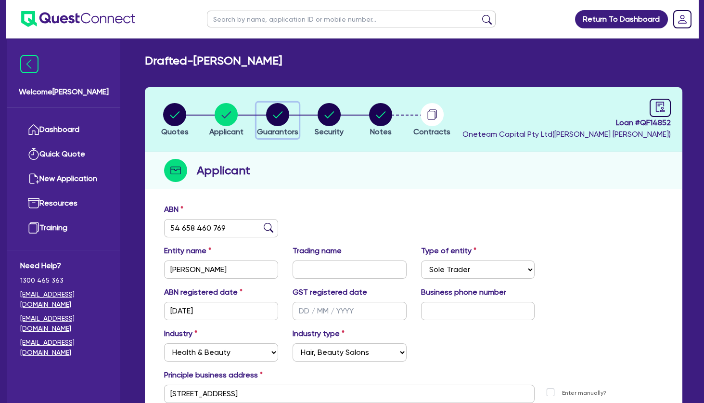
select select "CASH"
select select "VEHICLE"
select select "OTHER"
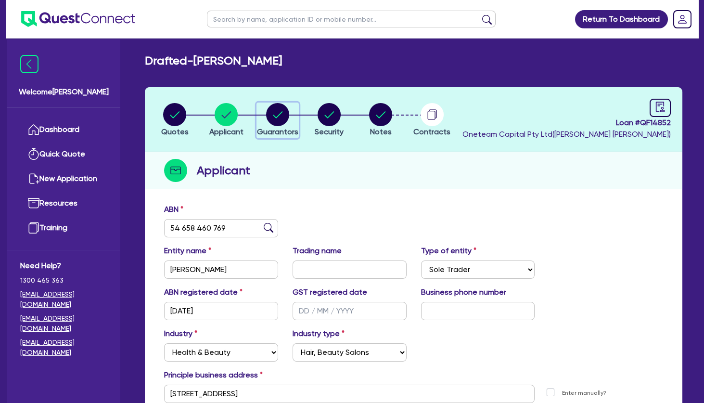
select select "MR"
select select "[GEOGRAPHIC_DATA]"
select select "MARRIED"
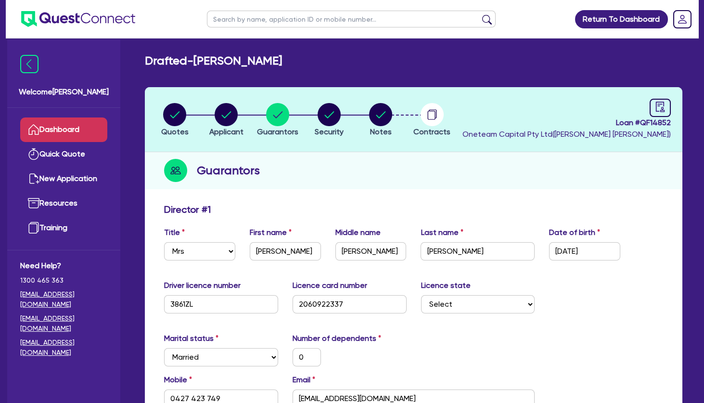
click at [69, 128] on link "Dashboard" at bounding box center [63, 129] width 87 height 25
